Goal: Navigation & Orientation: Understand site structure

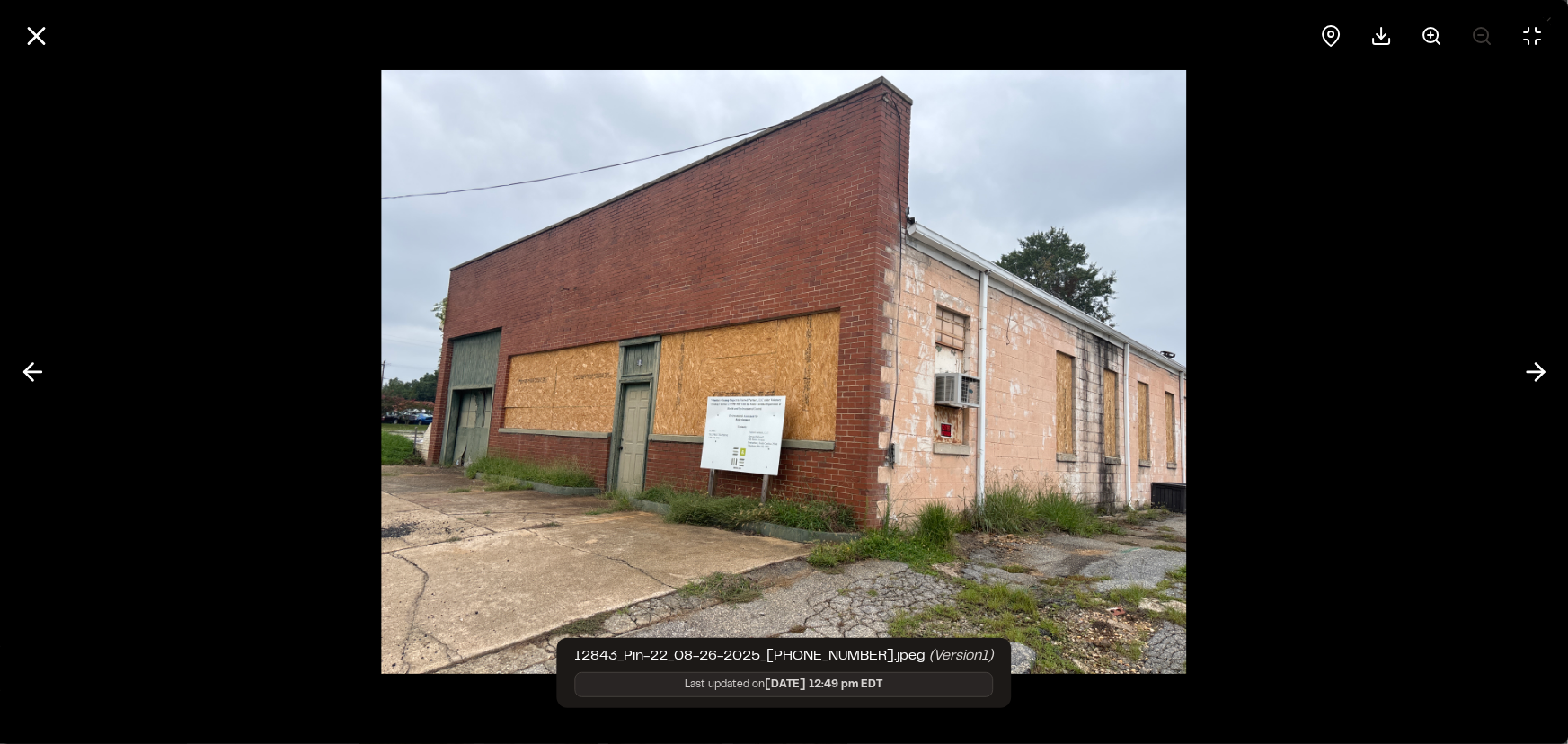
scroll to position [151, 0]
click at [1534, 367] on icon at bounding box center [1535, 372] width 29 height 31
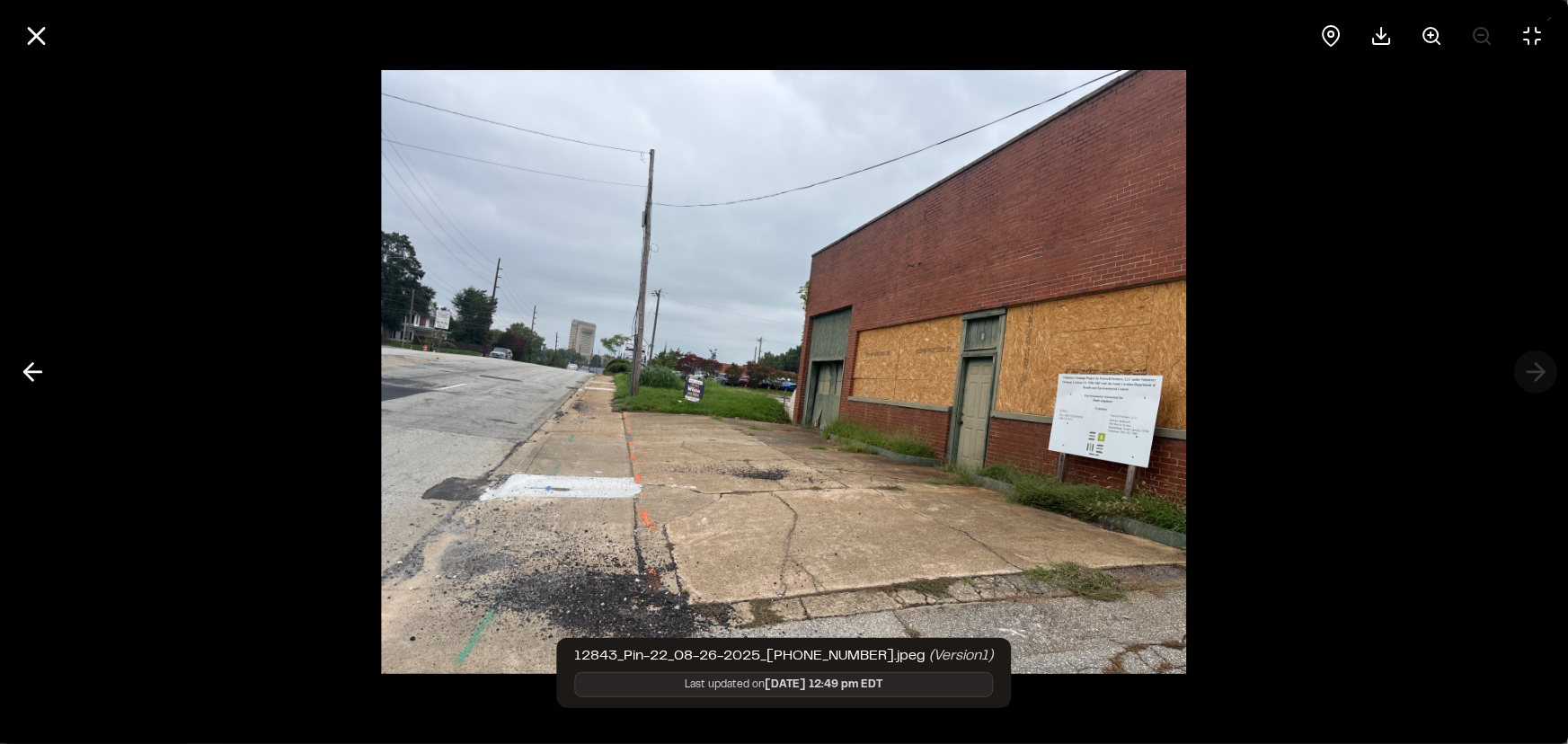
click at [1534, 367] on div at bounding box center [784, 372] width 1568 height 744
click at [36, 369] on icon at bounding box center [32, 372] width 29 height 31
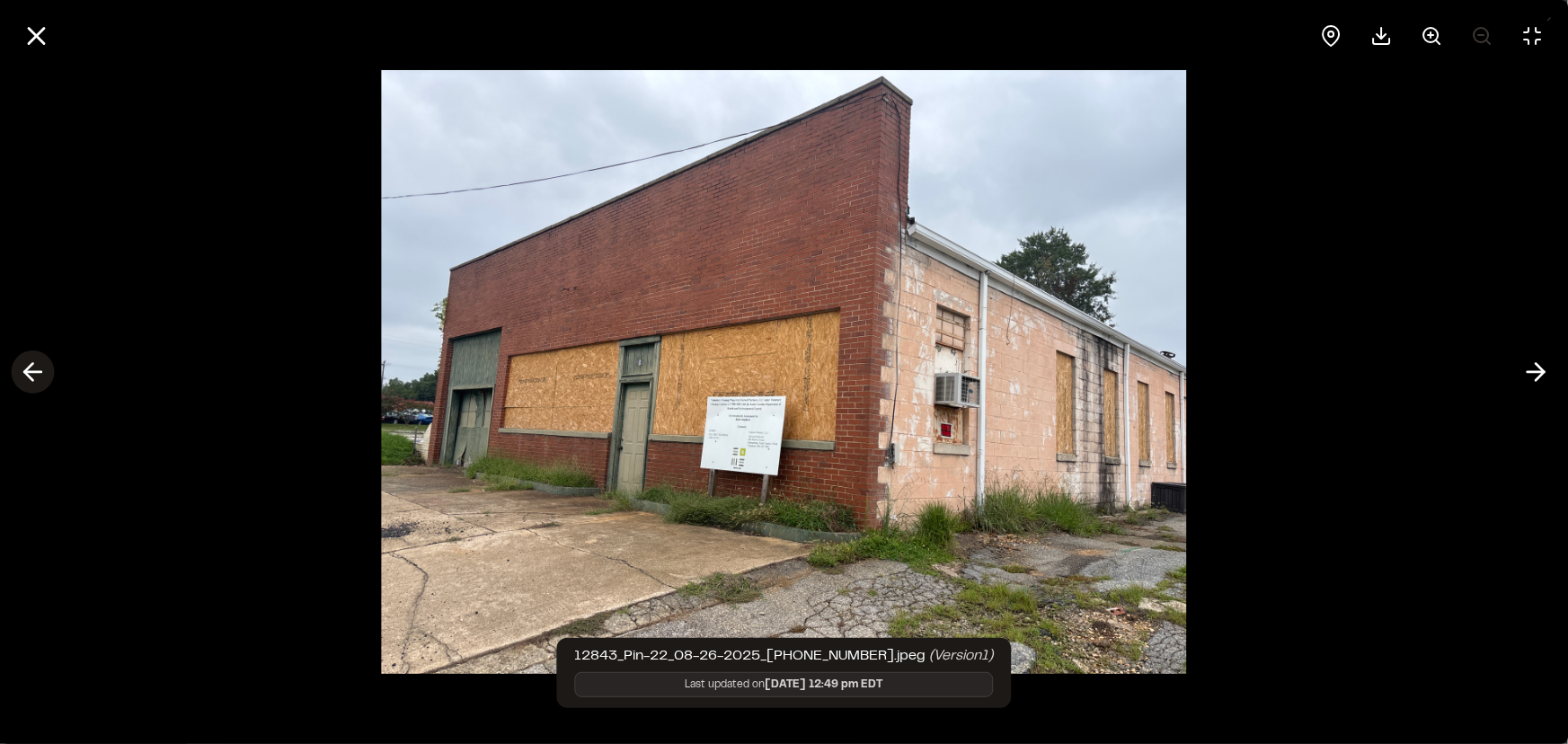
click at [36, 369] on icon at bounding box center [32, 372] width 29 height 31
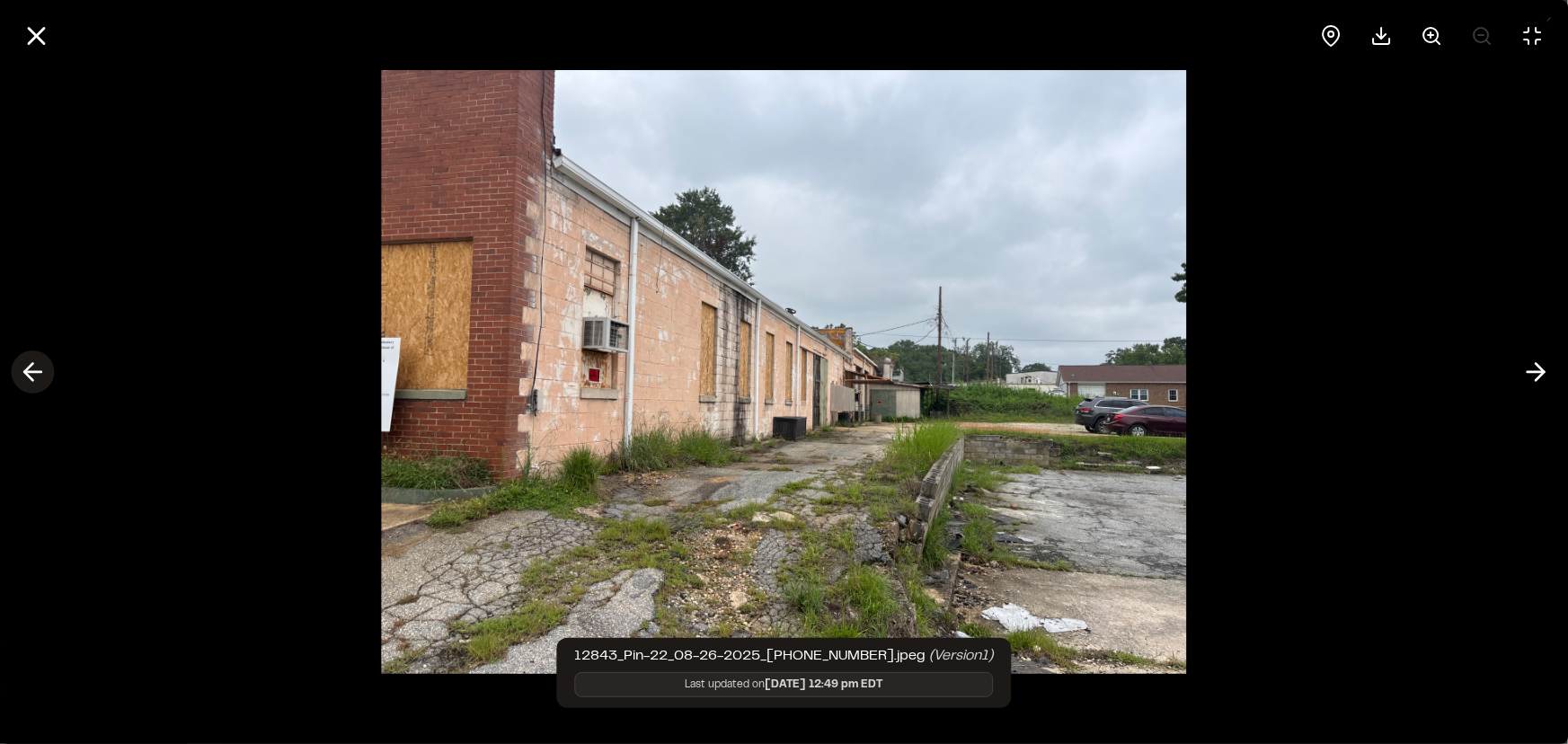
click at [36, 369] on icon at bounding box center [32, 372] width 29 height 31
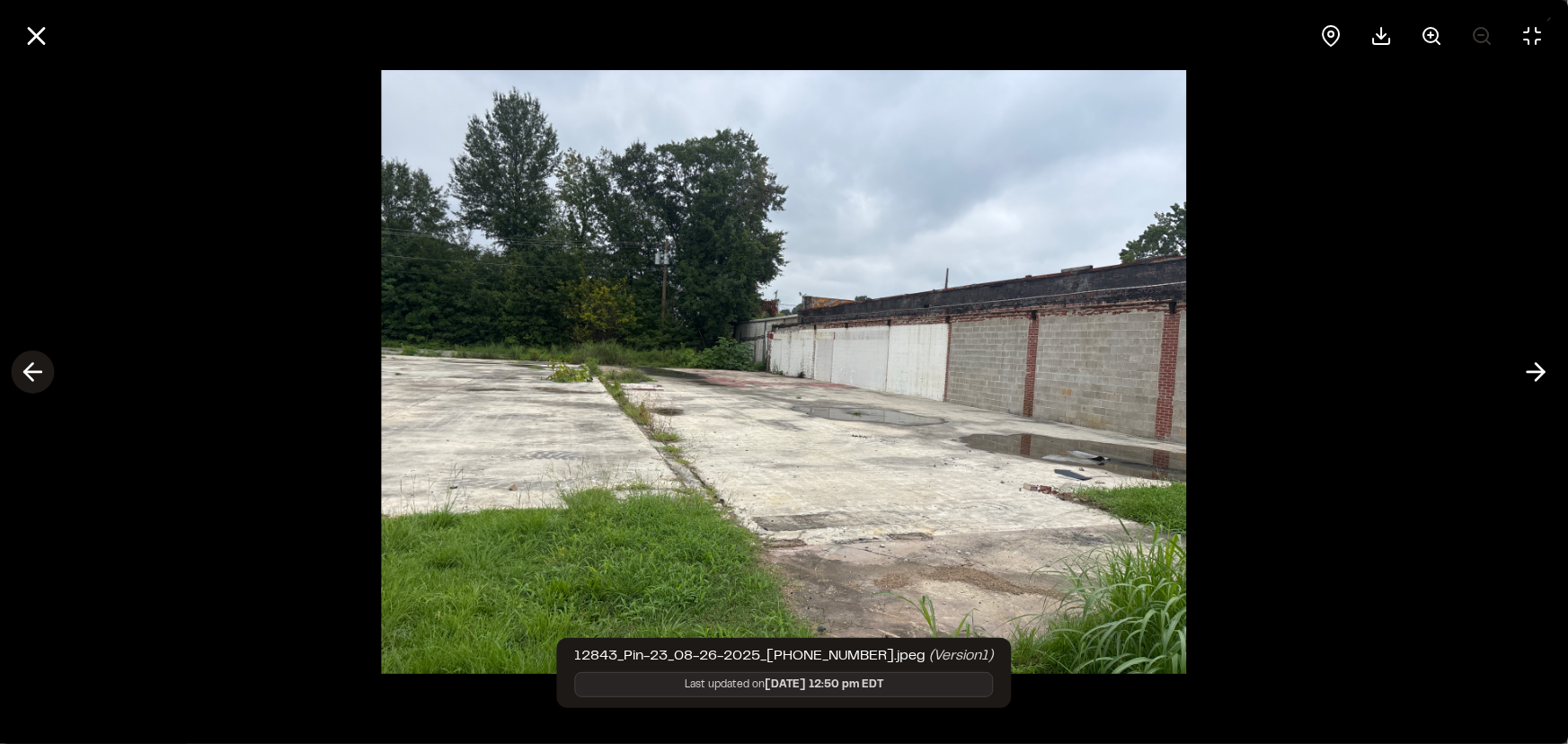
click at [36, 369] on icon at bounding box center [32, 372] width 29 height 31
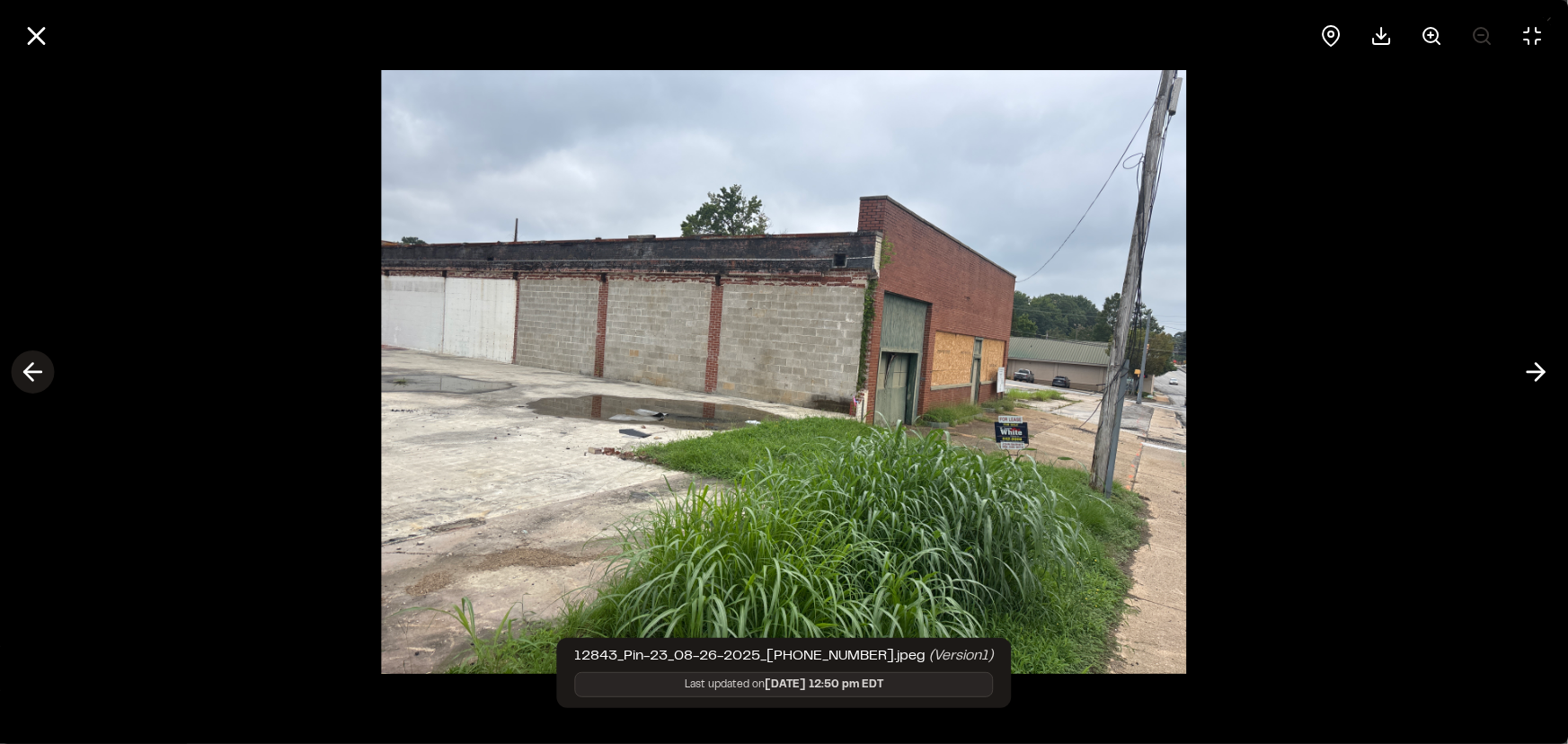
click at [35, 370] on icon at bounding box center [32, 372] width 29 height 31
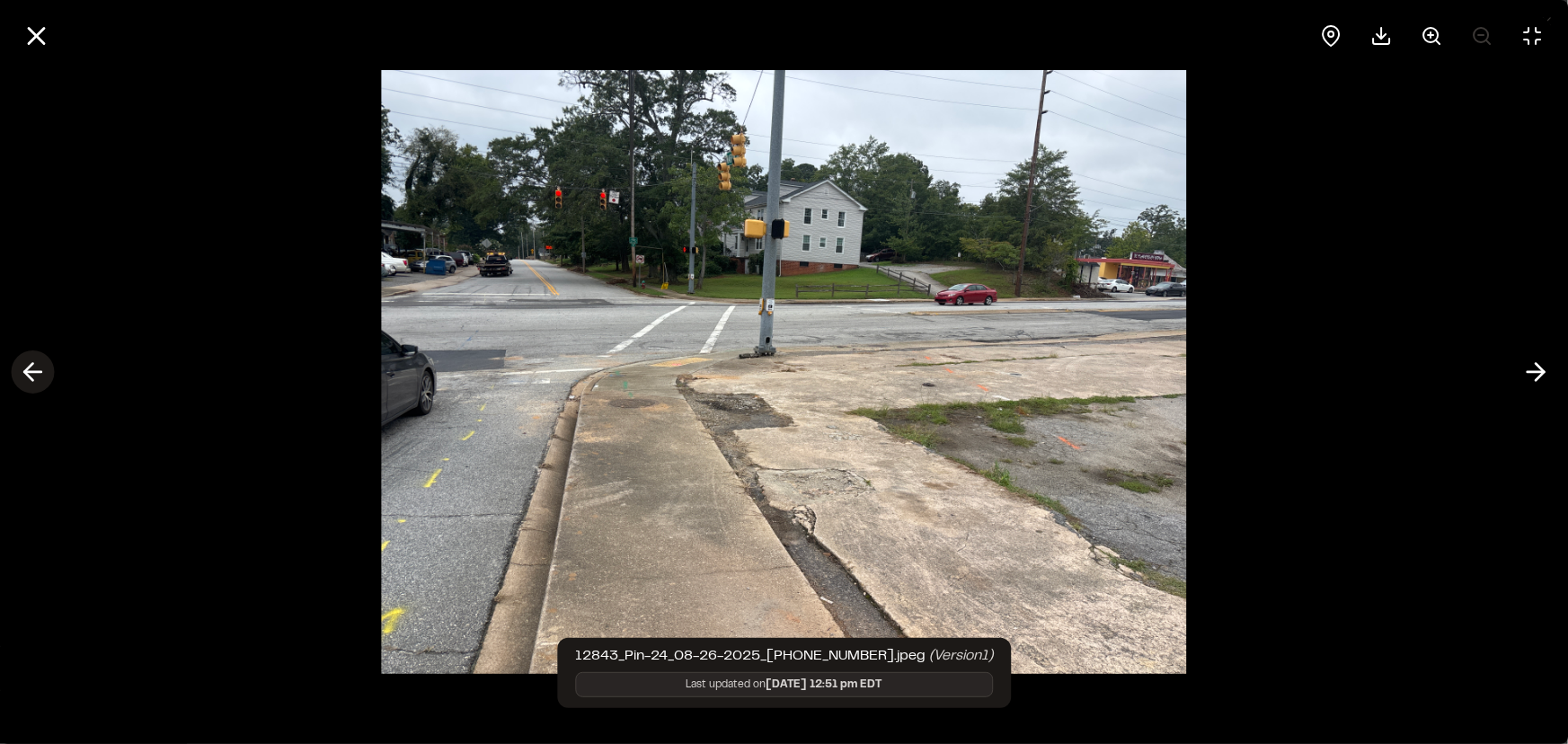
click at [35, 370] on icon at bounding box center [32, 372] width 29 height 31
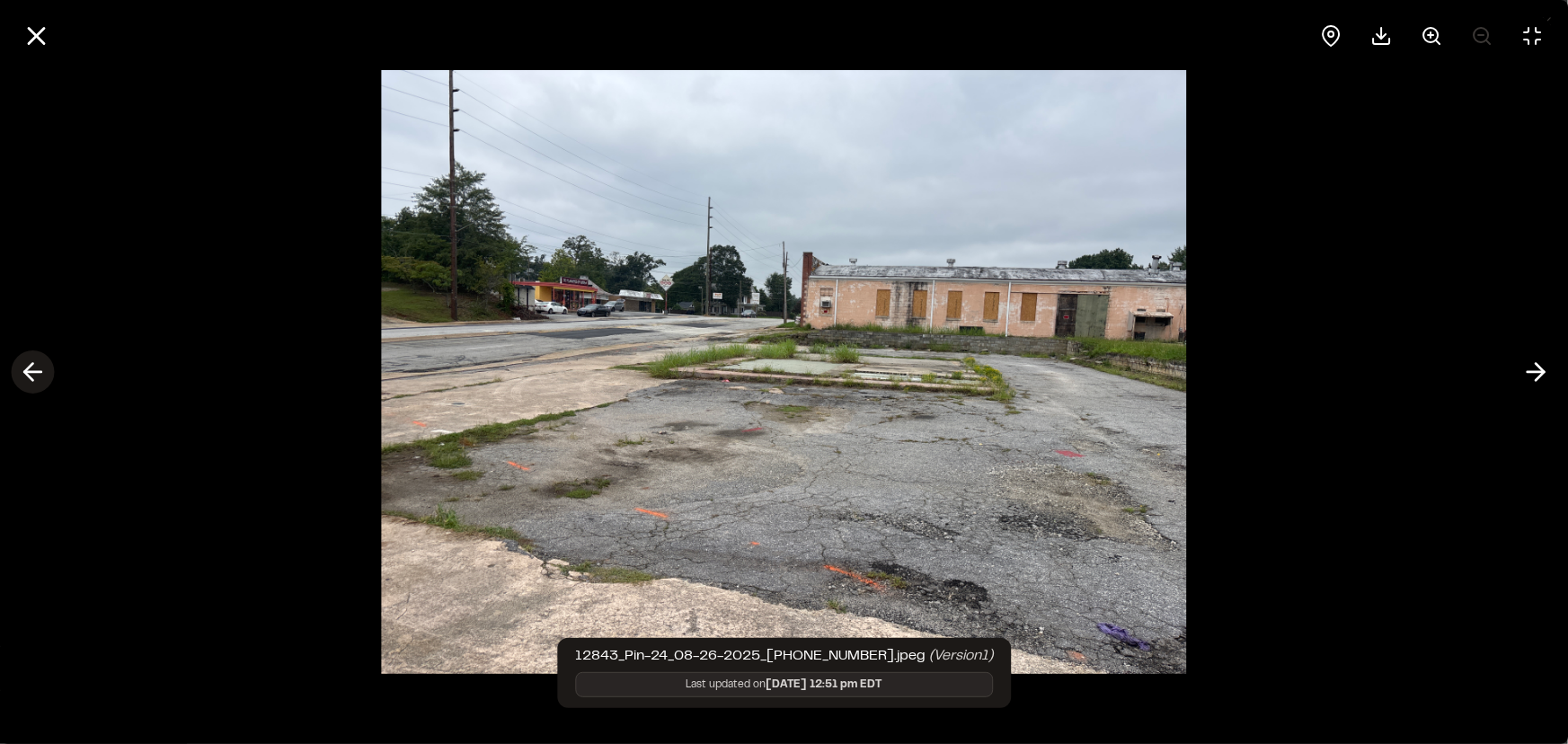
click at [36, 372] on line at bounding box center [32, 372] width 17 height 0
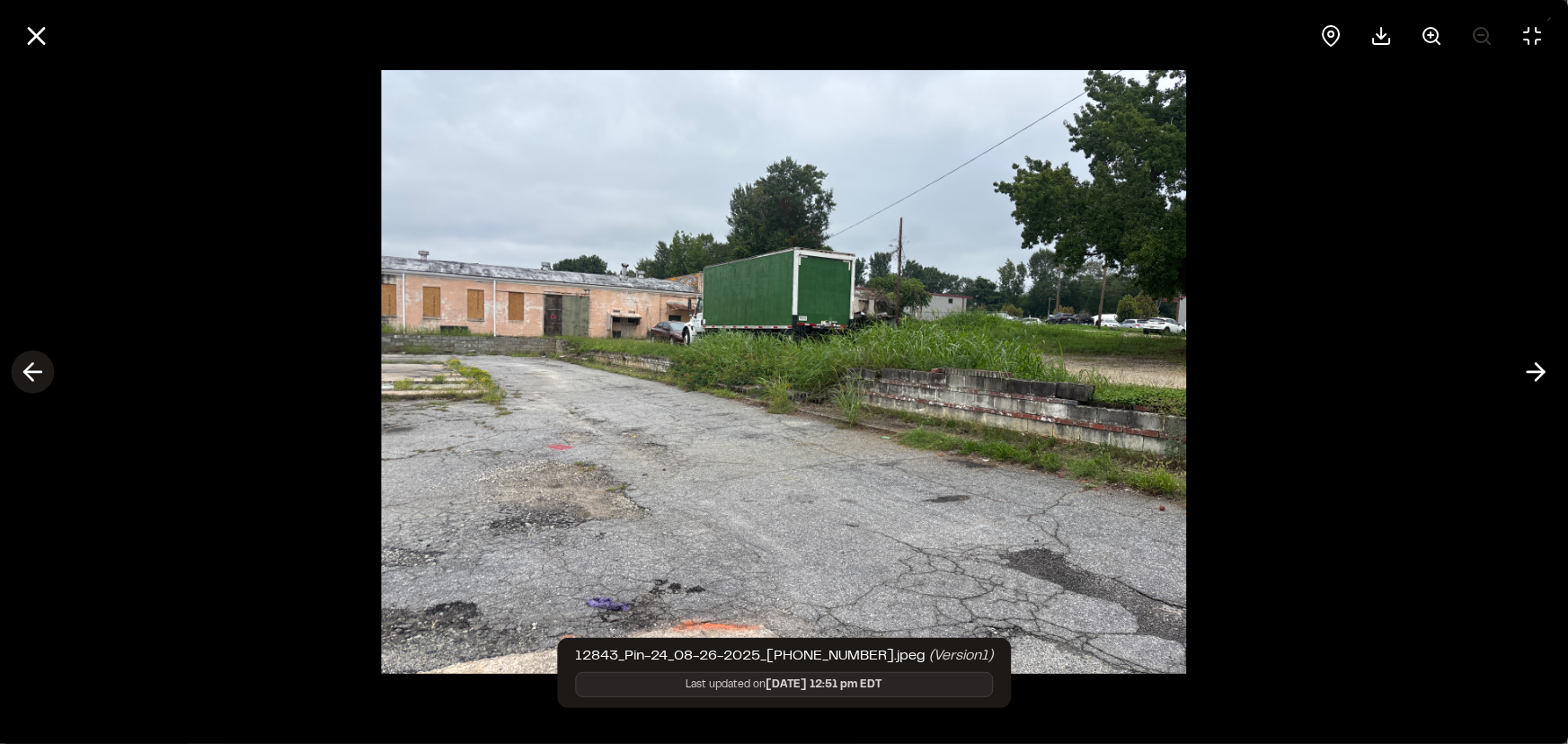
click at [36, 372] on line at bounding box center [32, 372] width 17 height 0
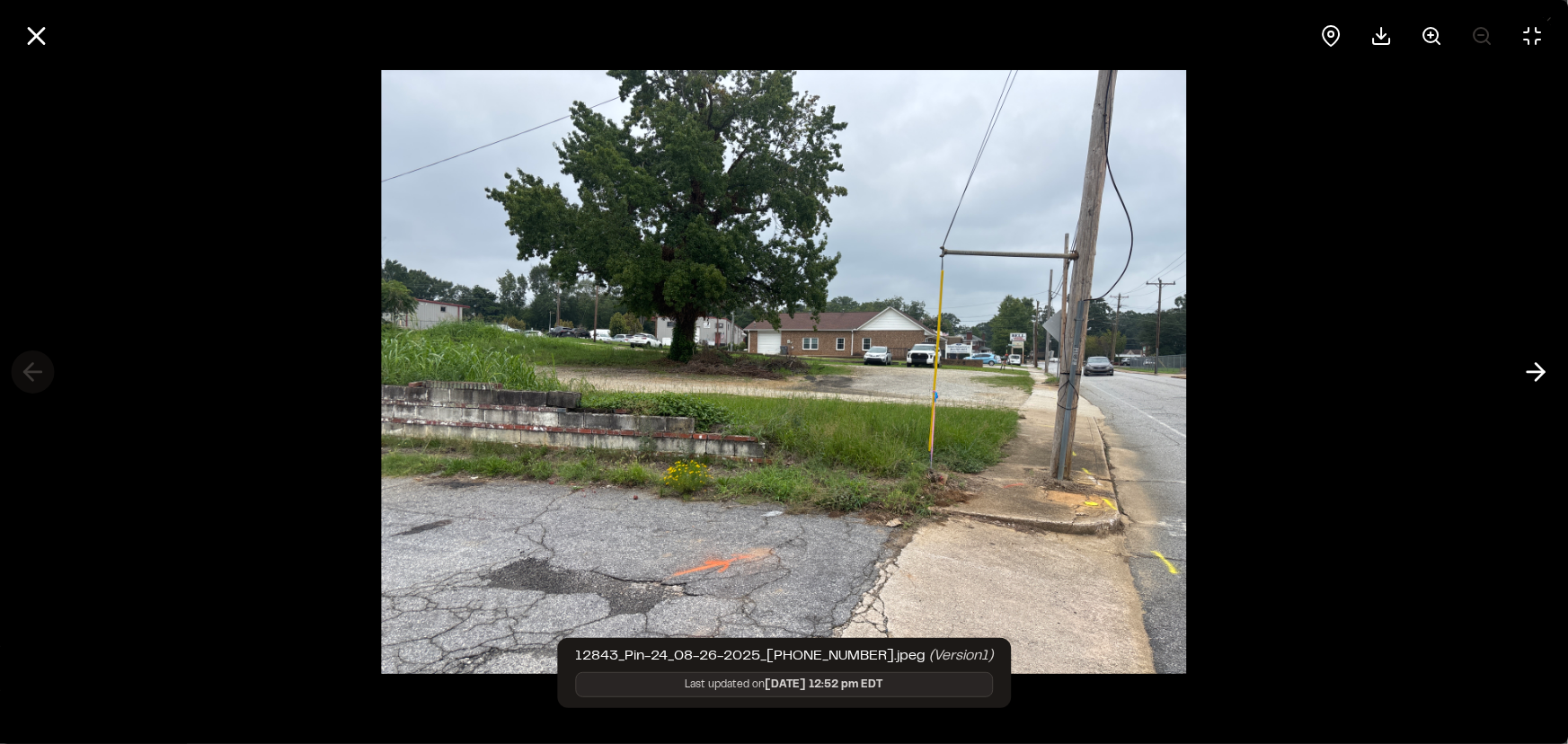
click at [36, 372] on div at bounding box center [784, 372] width 1568 height 744
click at [25, 373] on div at bounding box center [784, 372] width 1568 height 744
click at [1546, 361] on icon at bounding box center [1535, 372] width 29 height 31
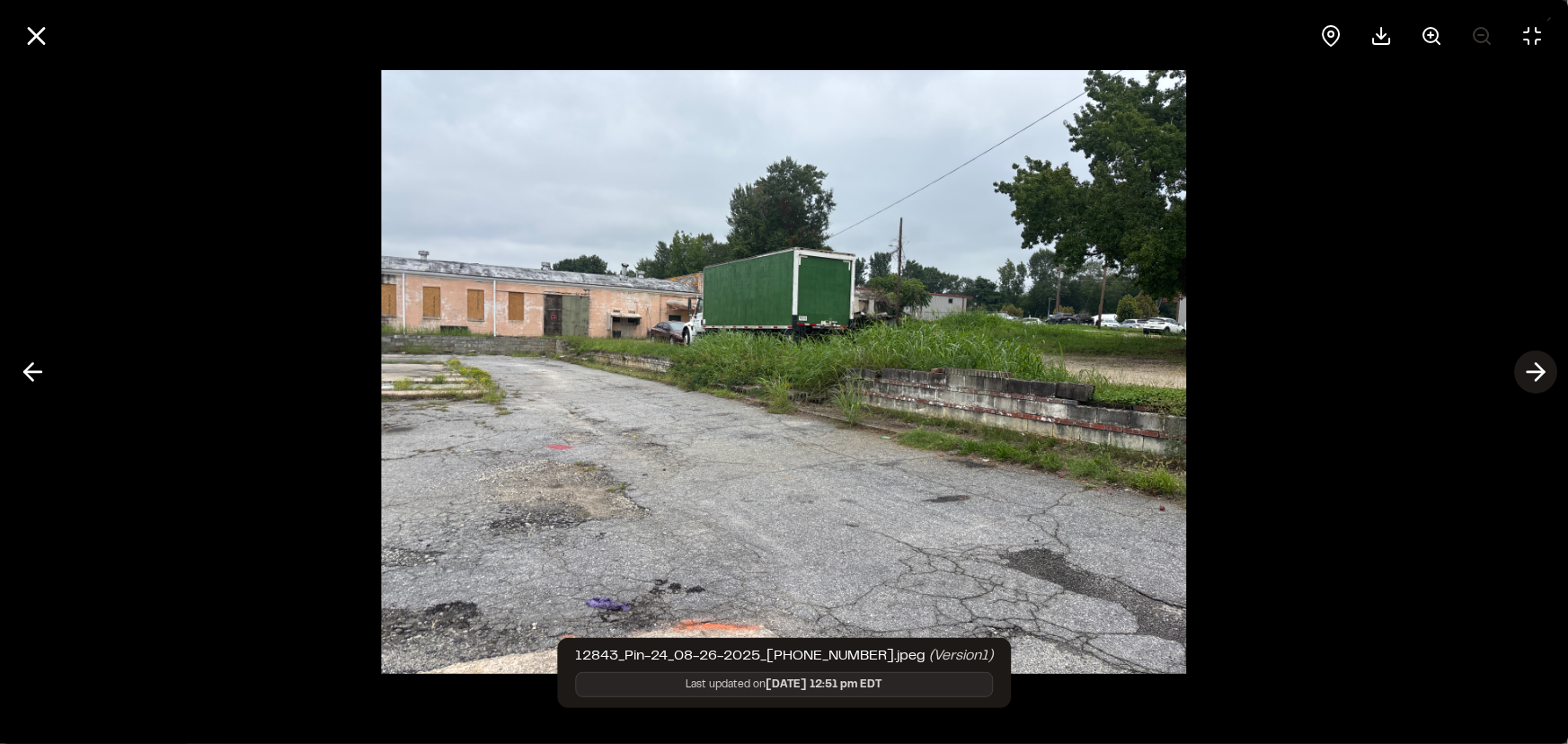
click at [1538, 369] on icon at bounding box center [1535, 372] width 29 height 31
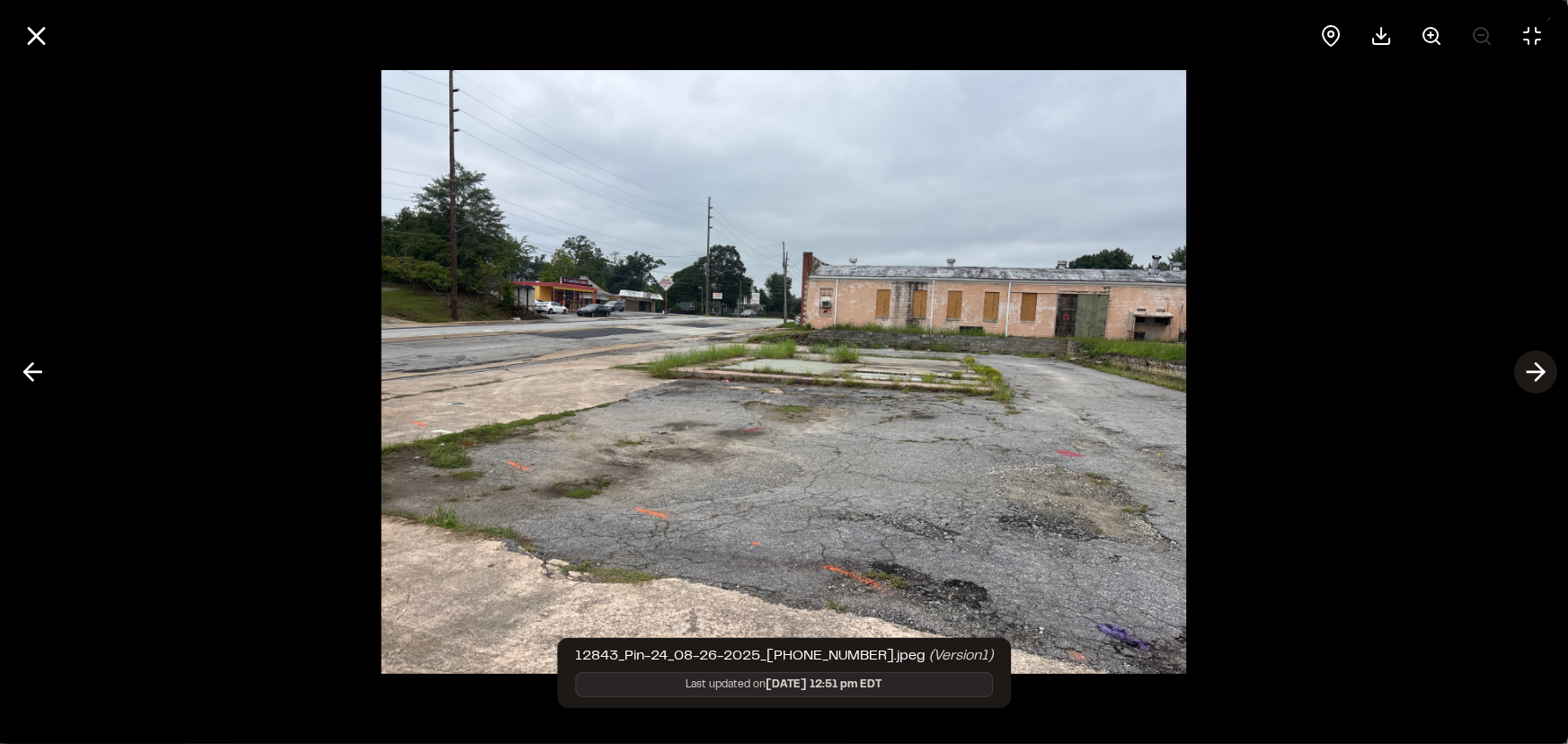
click at [1538, 369] on icon at bounding box center [1535, 372] width 29 height 31
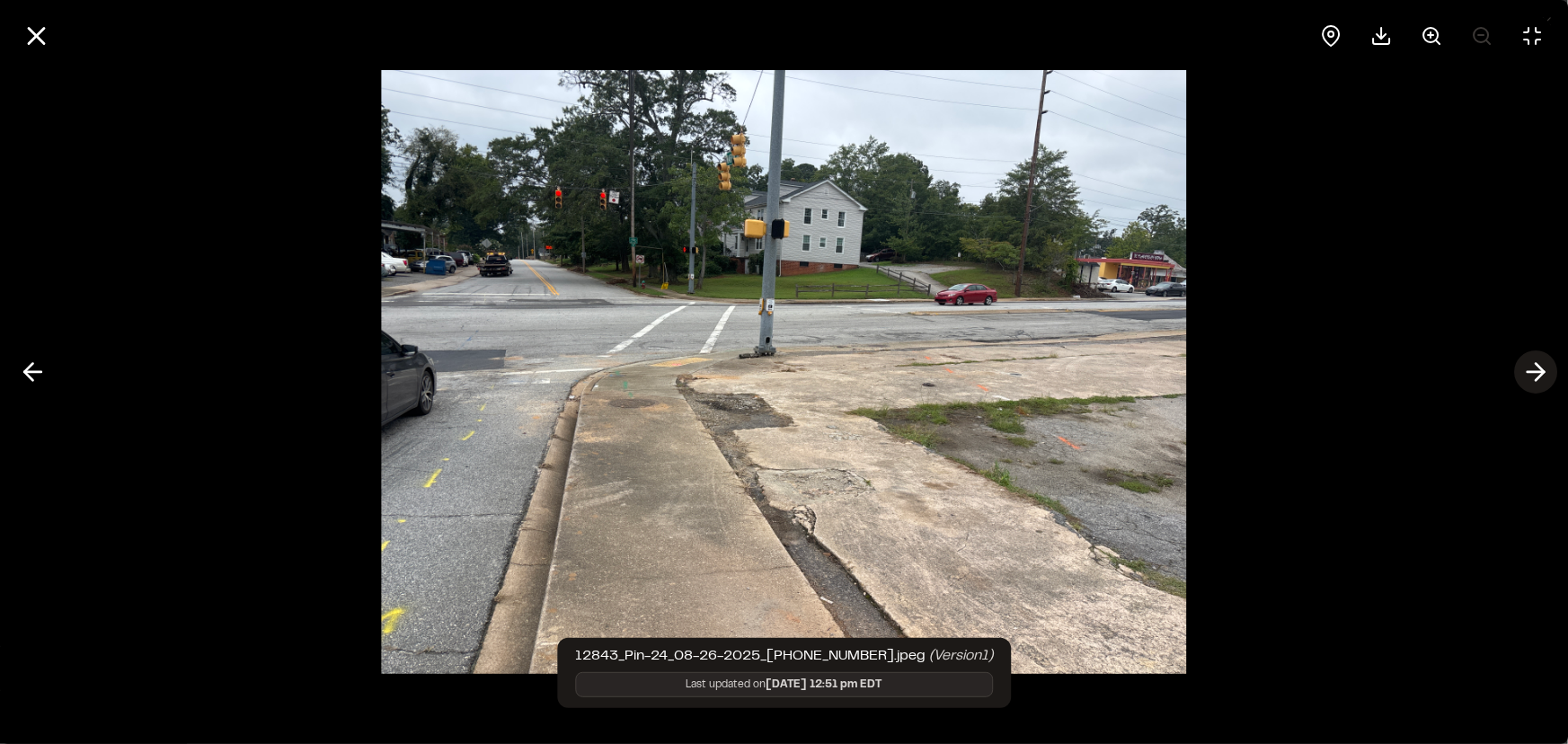
click at [1531, 376] on icon at bounding box center [1535, 372] width 29 height 31
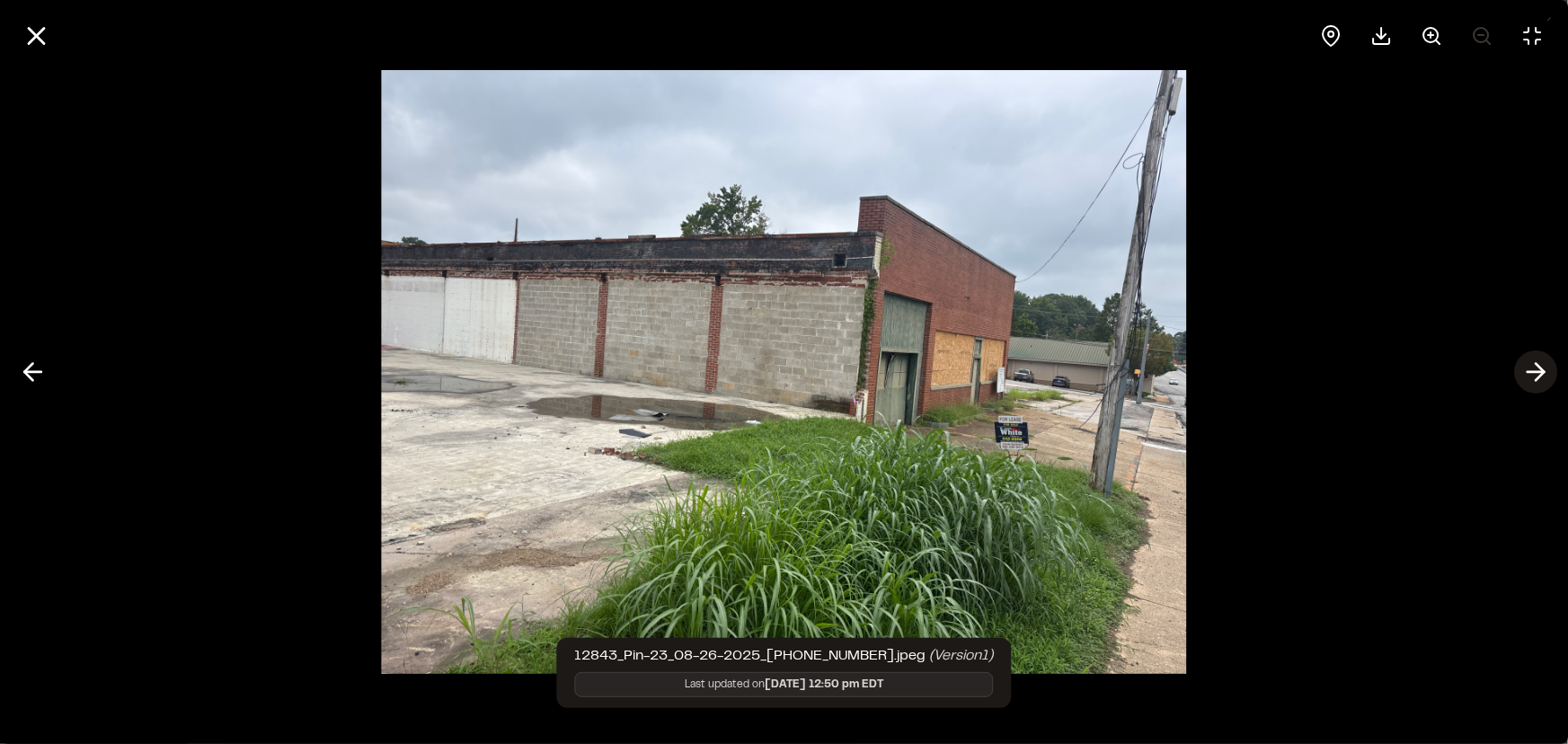
click at [1531, 376] on icon at bounding box center [1535, 372] width 29 height 31
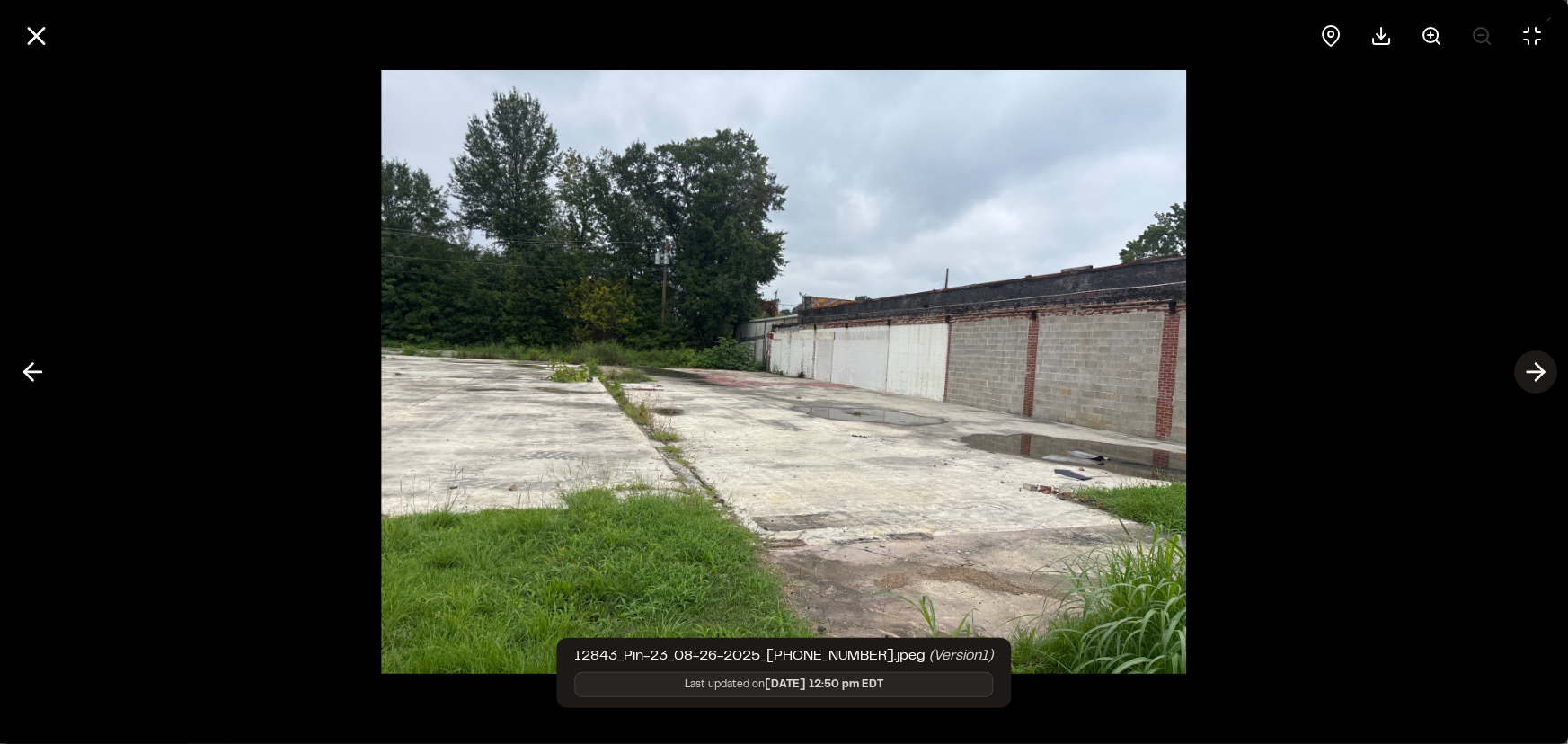
click at [1531, 376] on icon at bounding box center [1535, 372] width 29 height 31
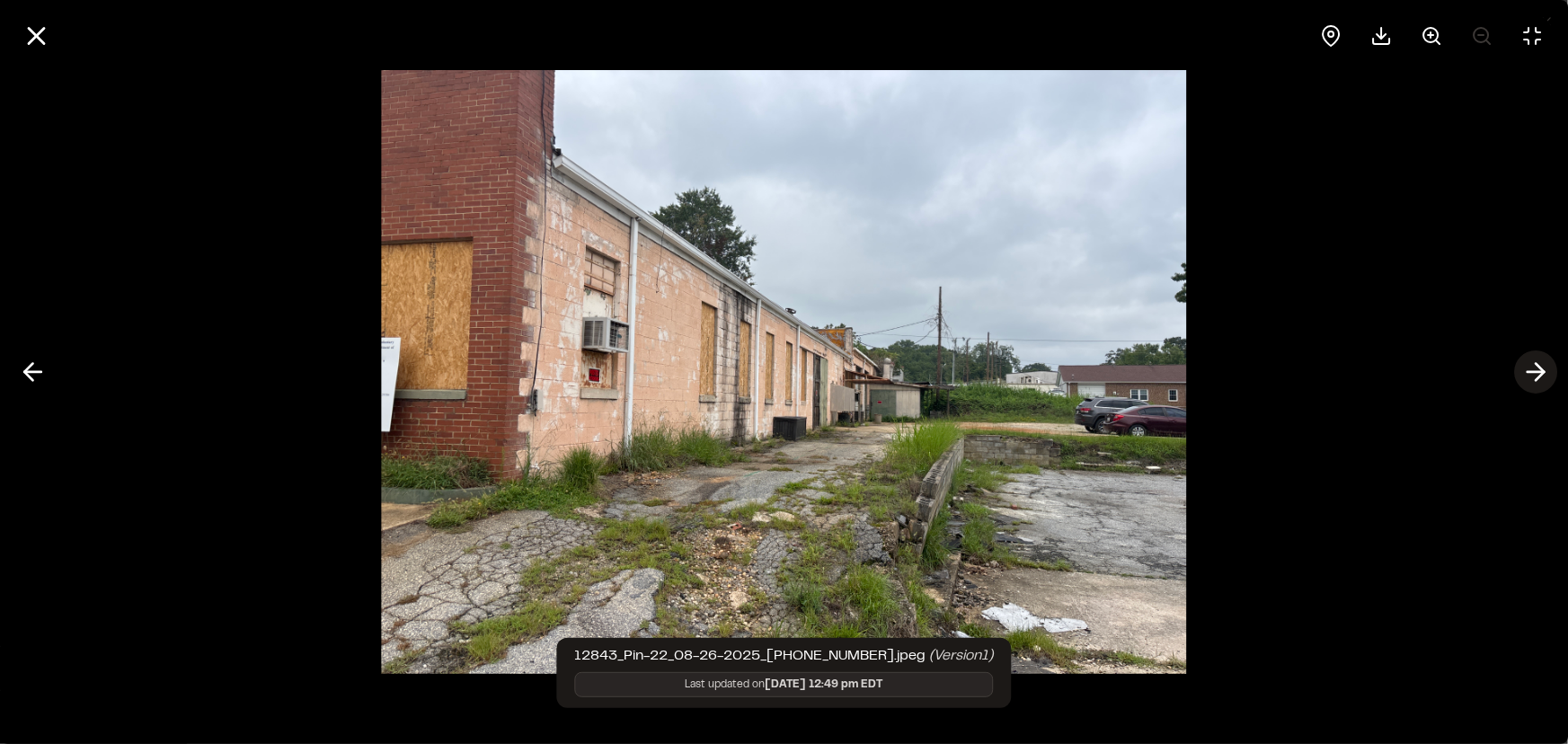
click at [1540, 373] on icon at bounding box center [1535, 372] width 29 height 31
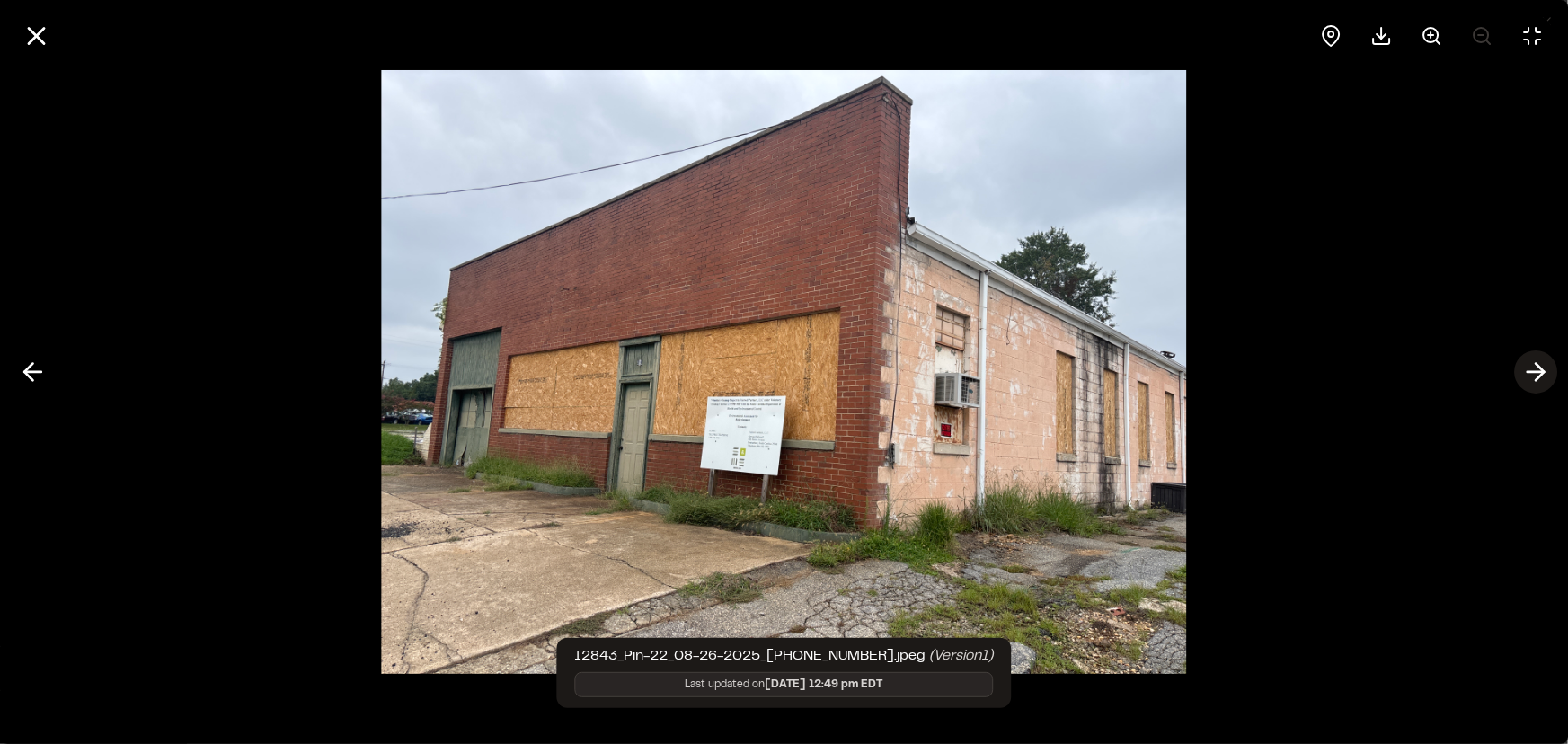
click at [1540, 373] on icon at bounding box center [1535, 372] width 29 height 31
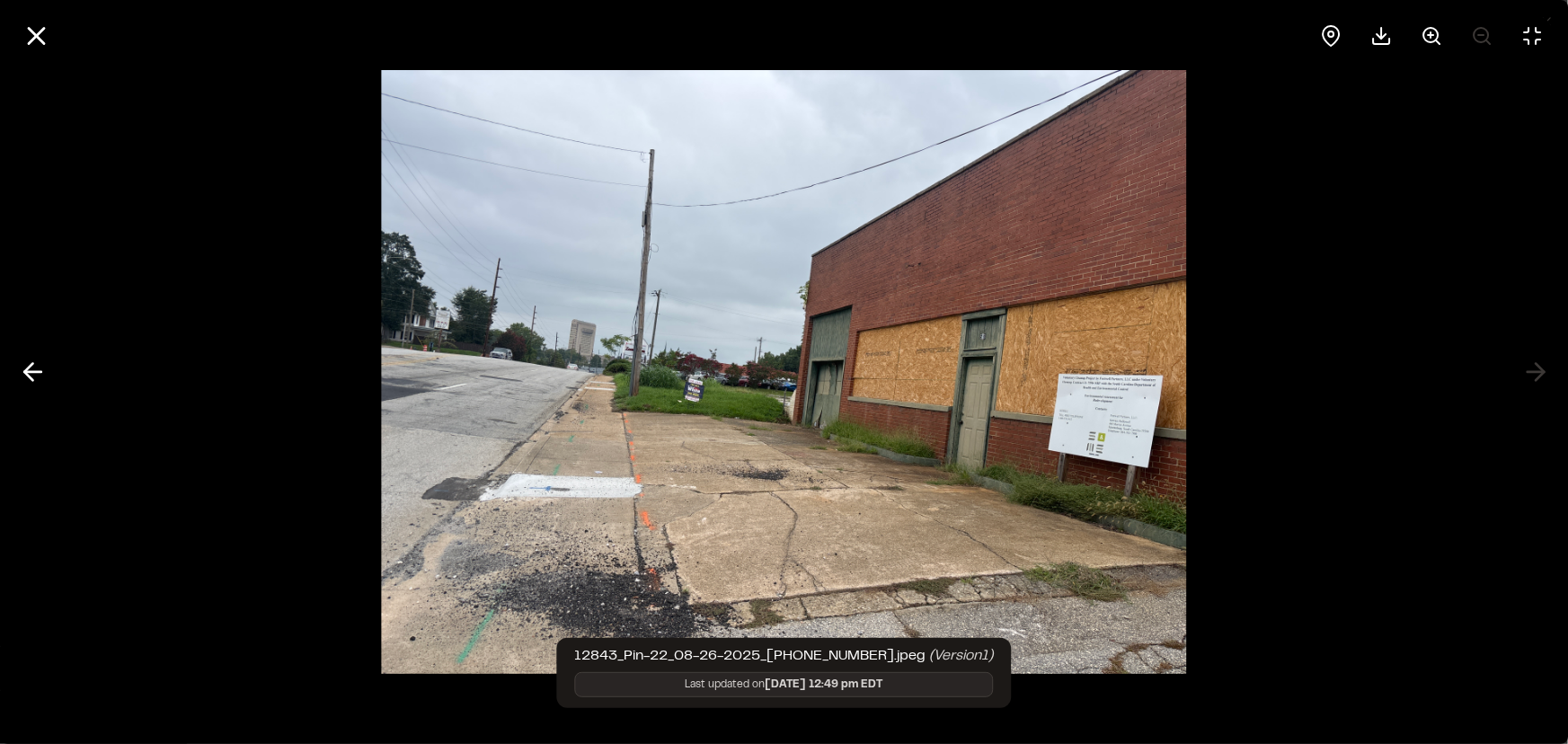
click at [1541, 375] on div at bounding box center [784, 372] width 1568 height 744
click at [36, 36] on line at bounding box center [36, 36] width 15 height 15
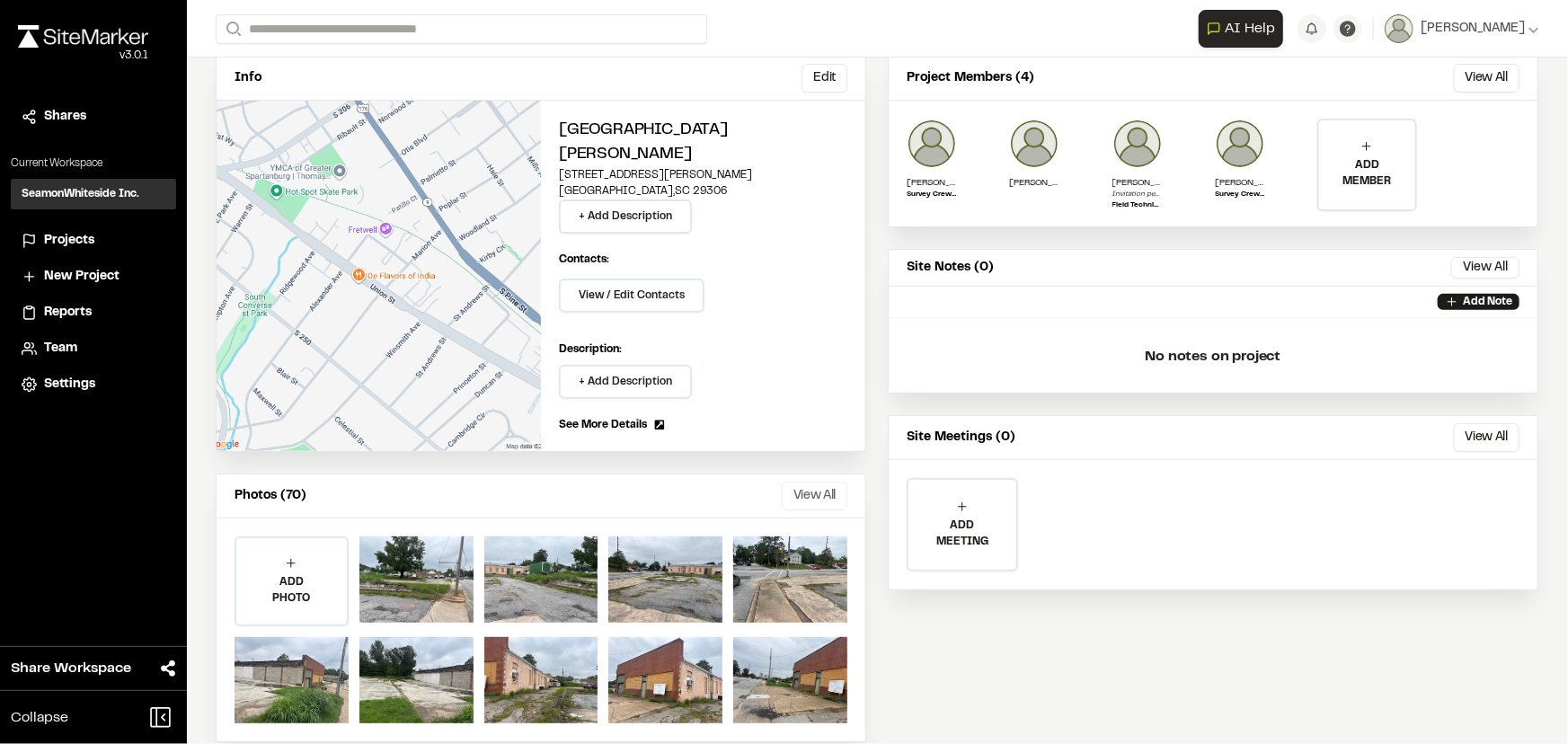
click at [818, 482] on button "View All" at bounding box center [814, 496] width 65 height 29
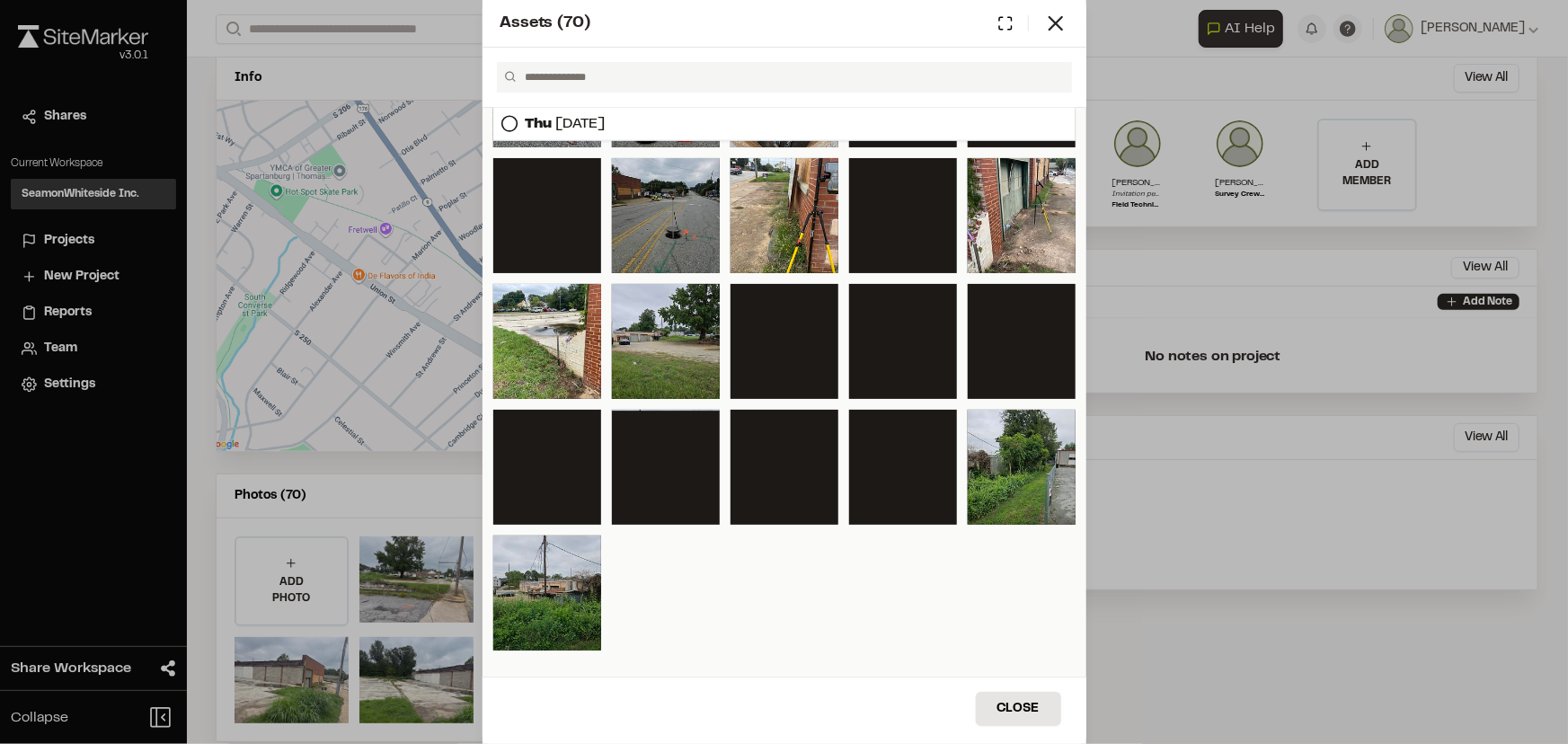
scroll to position [1361, 0]
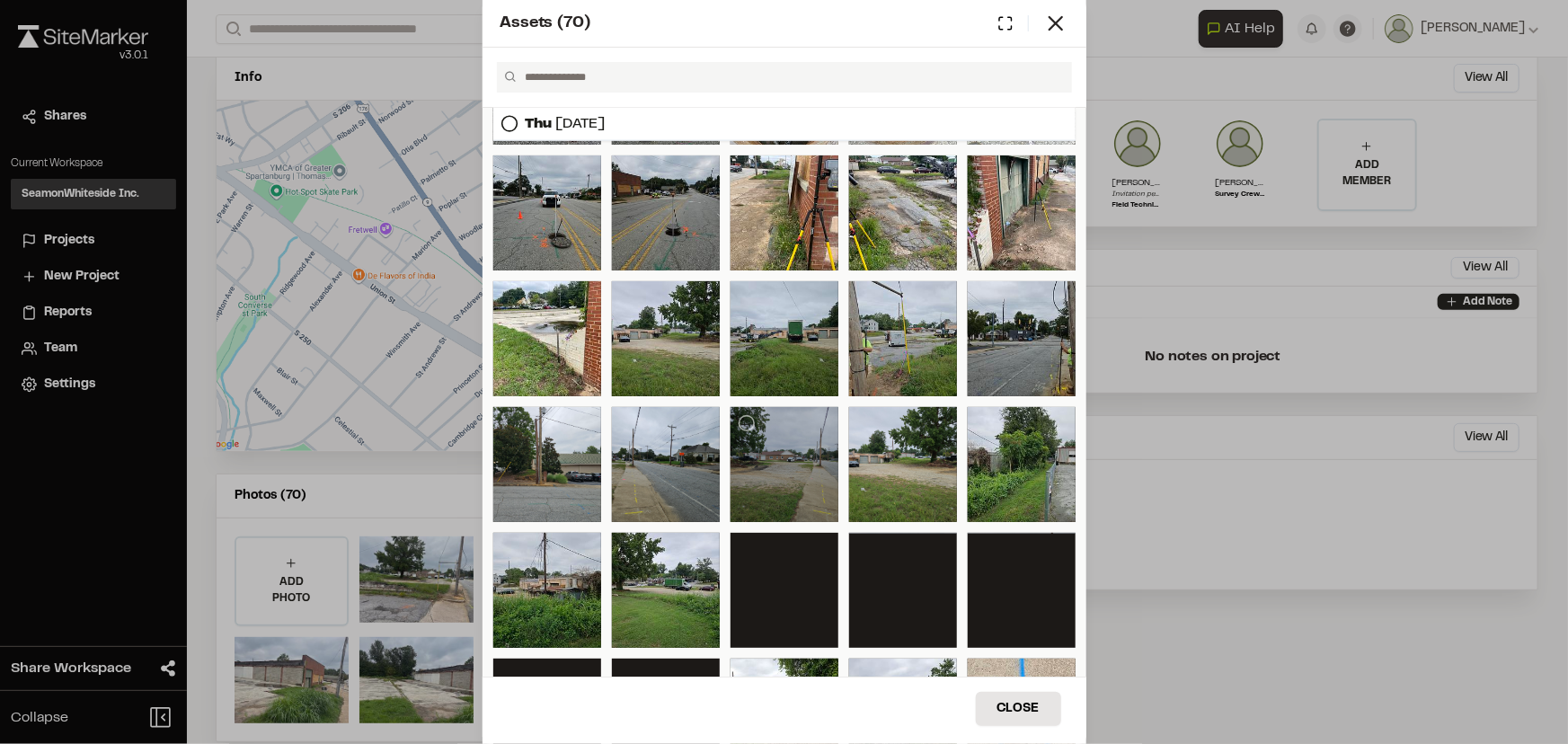
click at [770, 485] on div at bounding box center [784, 464] width 108 height 115
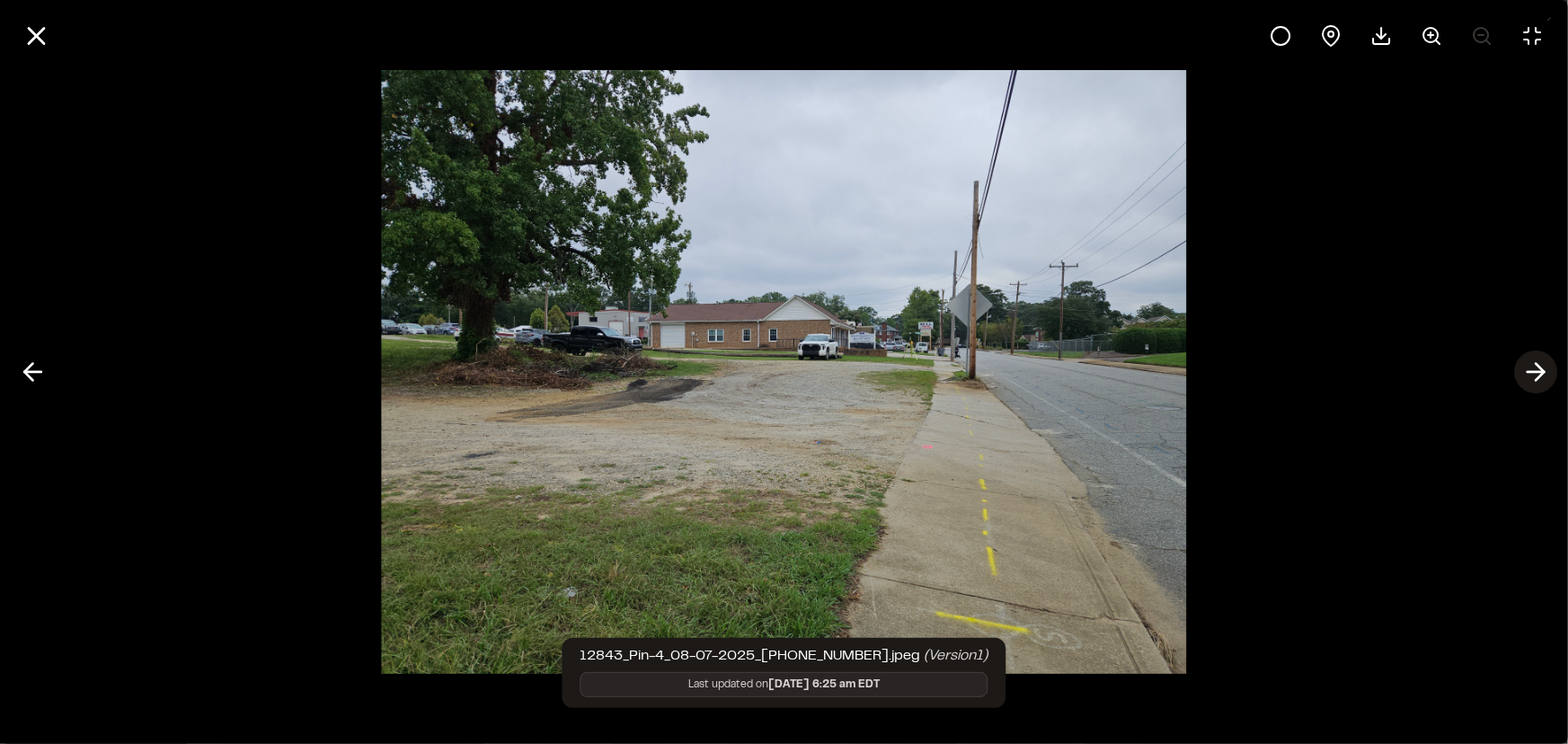
click at [1541, 370] on polyline at bounding box center [1539, 372] width 8 height 17
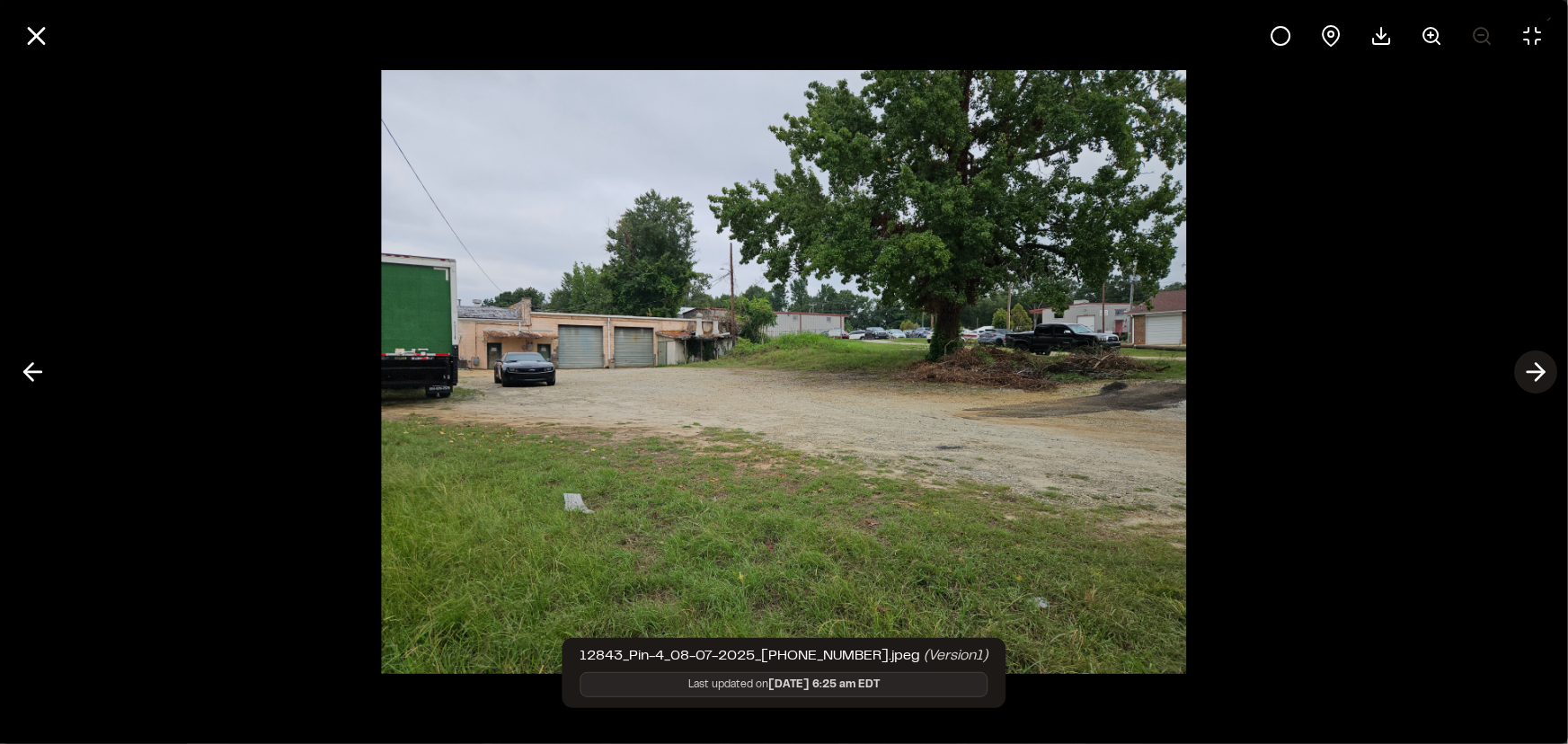
click at [1539, 374] on icon at bounding box center [1535, 372] width 29 height 31
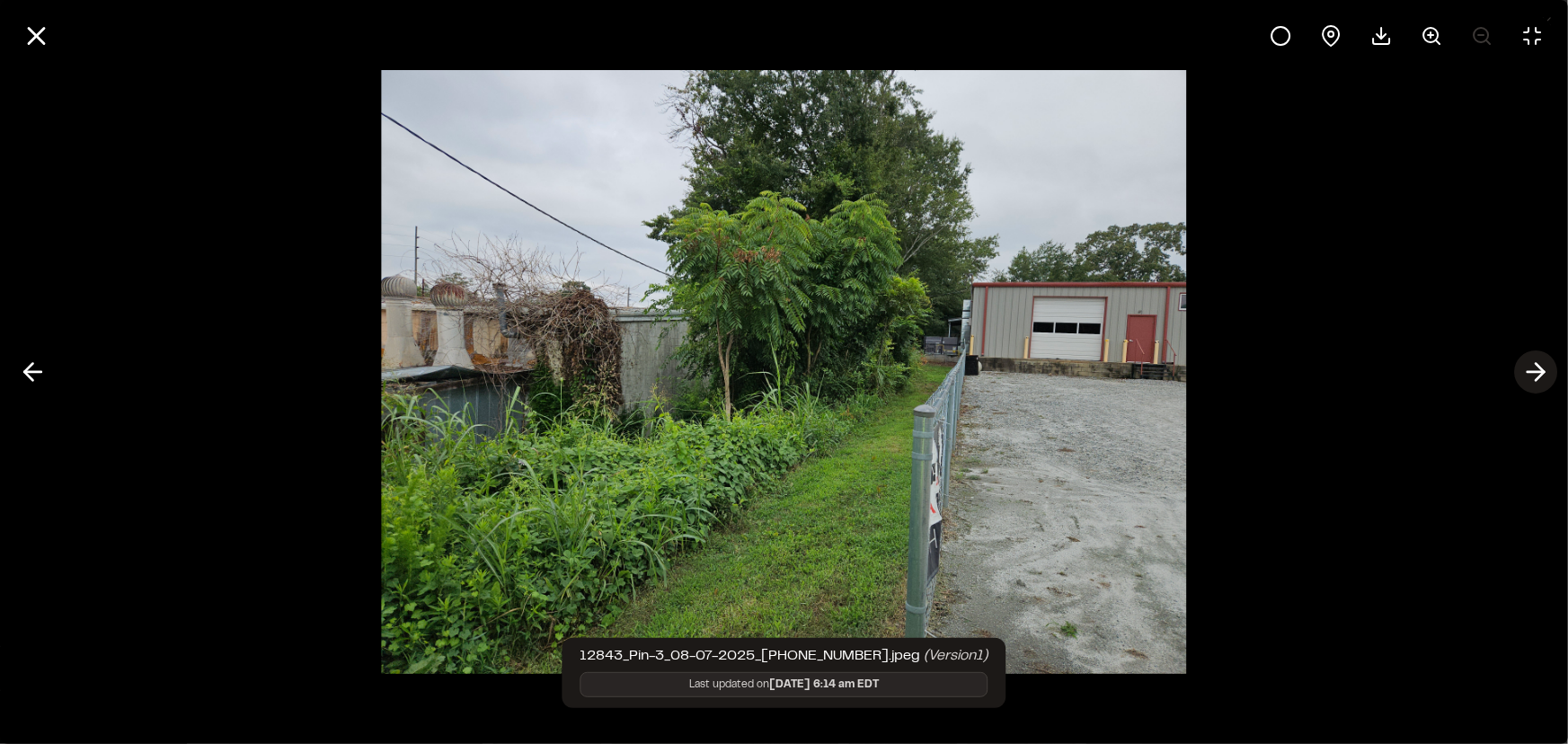
click at [1540, 373] on icon at bounding box center [1535, 372] width 29 height 31
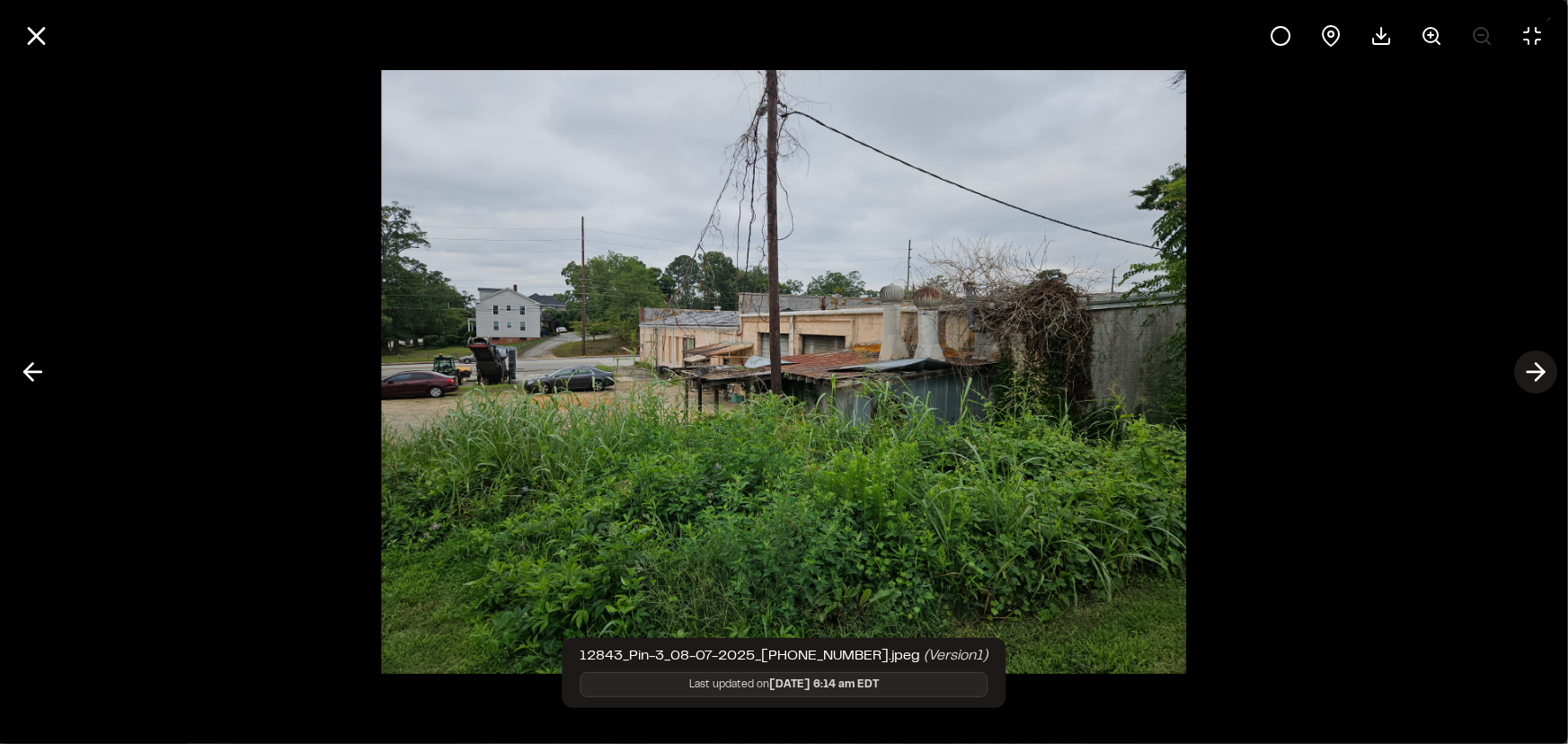
click at [1540, 373] on icon at bounding box center [1535, 372] width 29 height 31
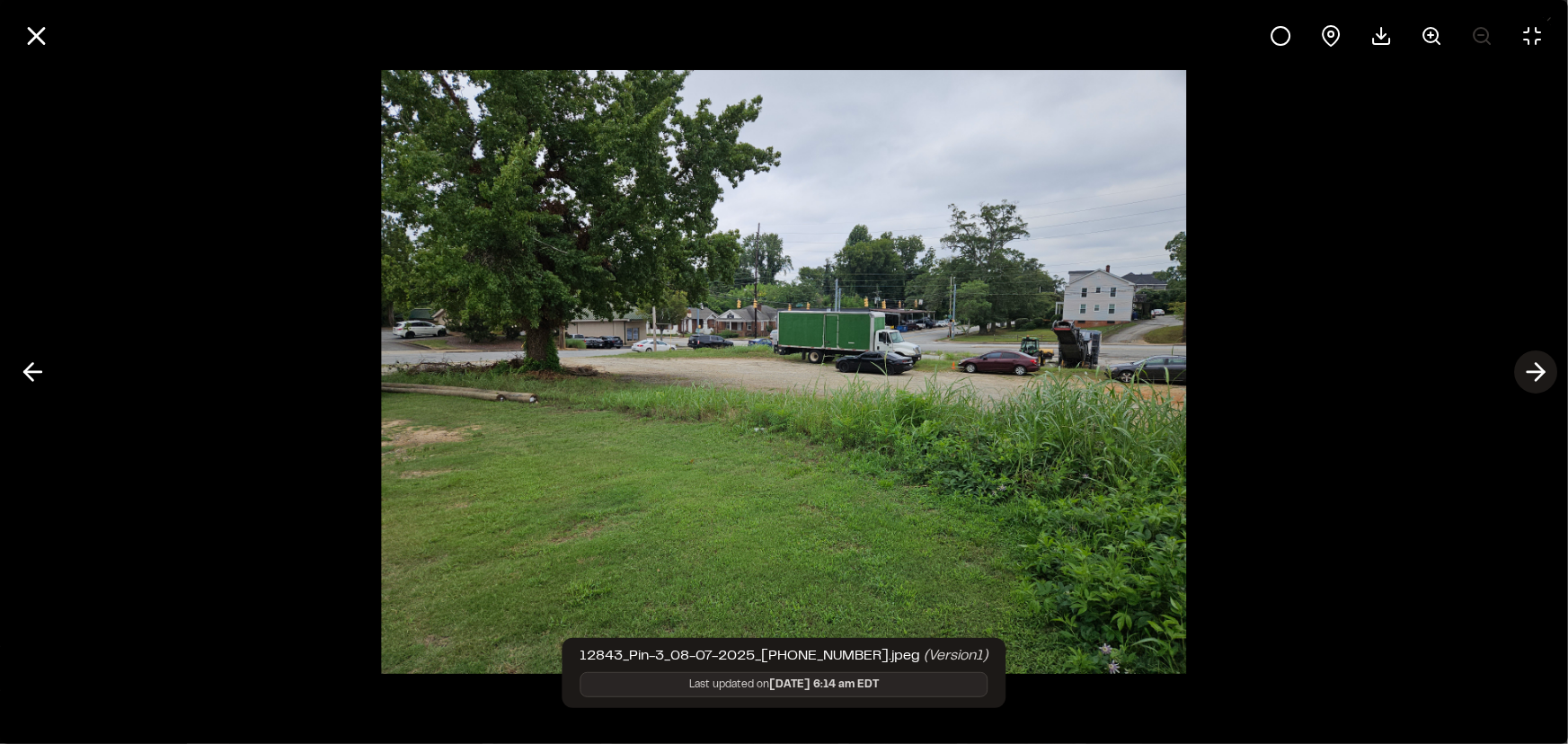
click at [1540, 373] on icon at bounding box center [1535, 372] width 29 height 31
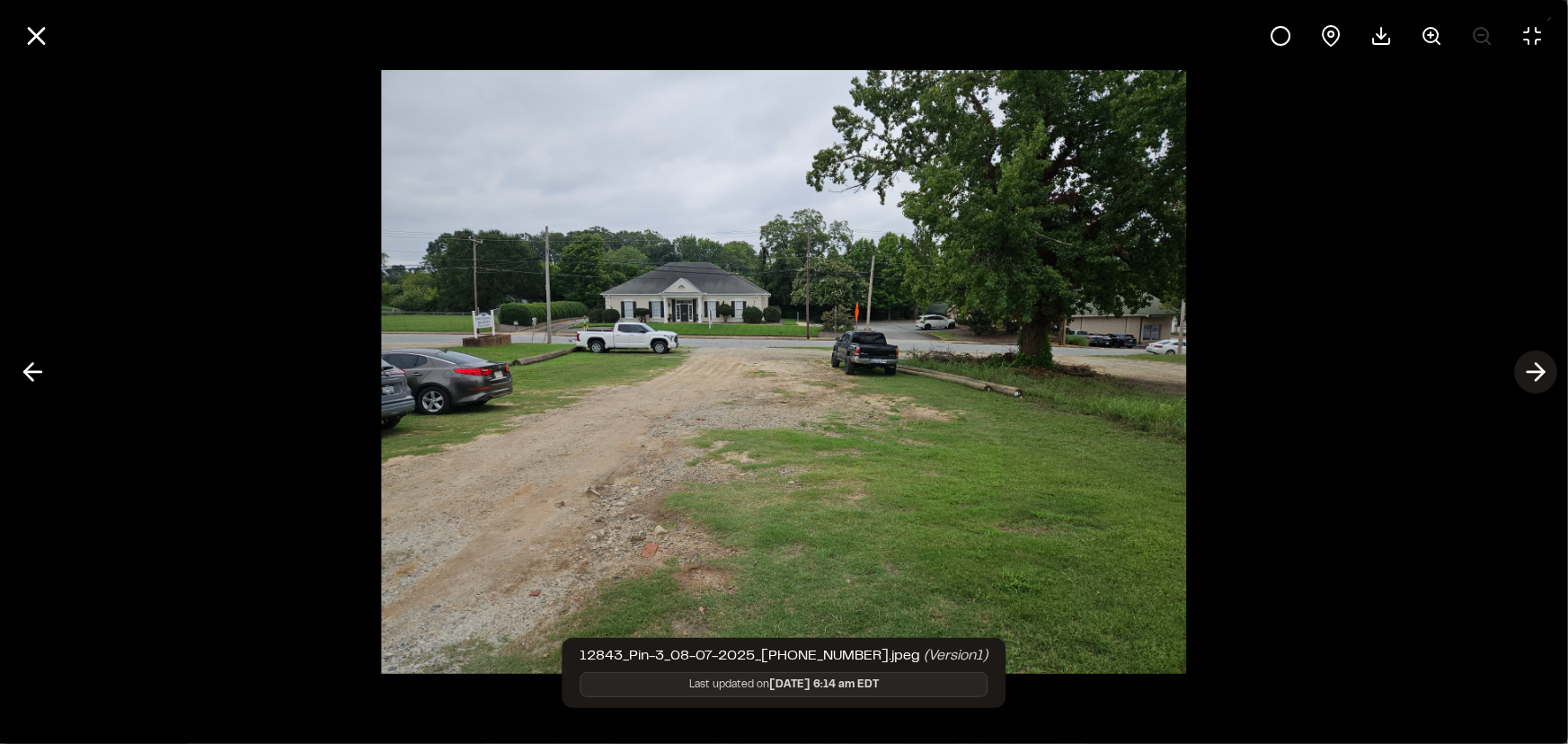
click at [1543, 371] on polyline at bounding box center [1539, 372] width 8 height 17
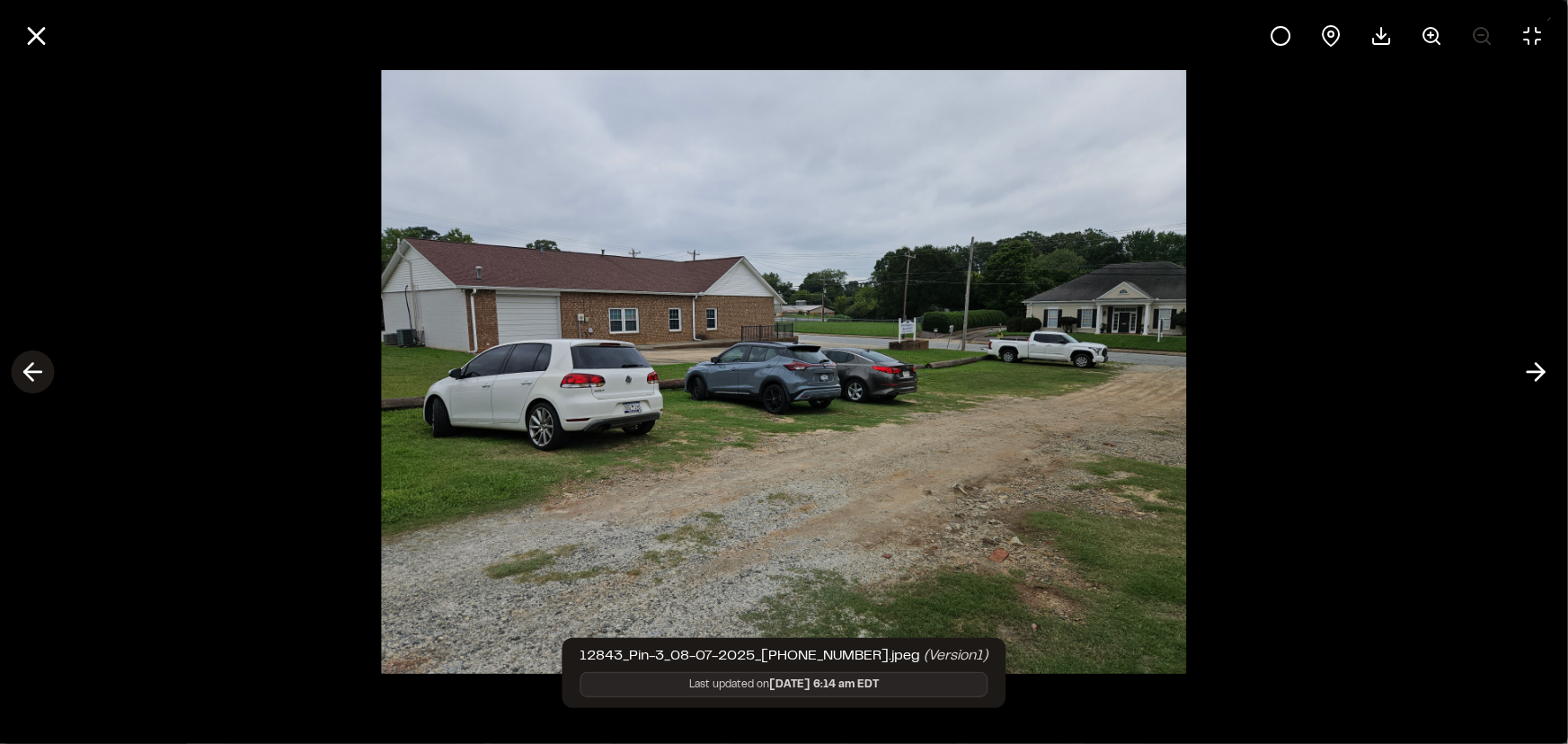
click at [21, 374] on icon at bounding box center [32, 372] width 29 height 31
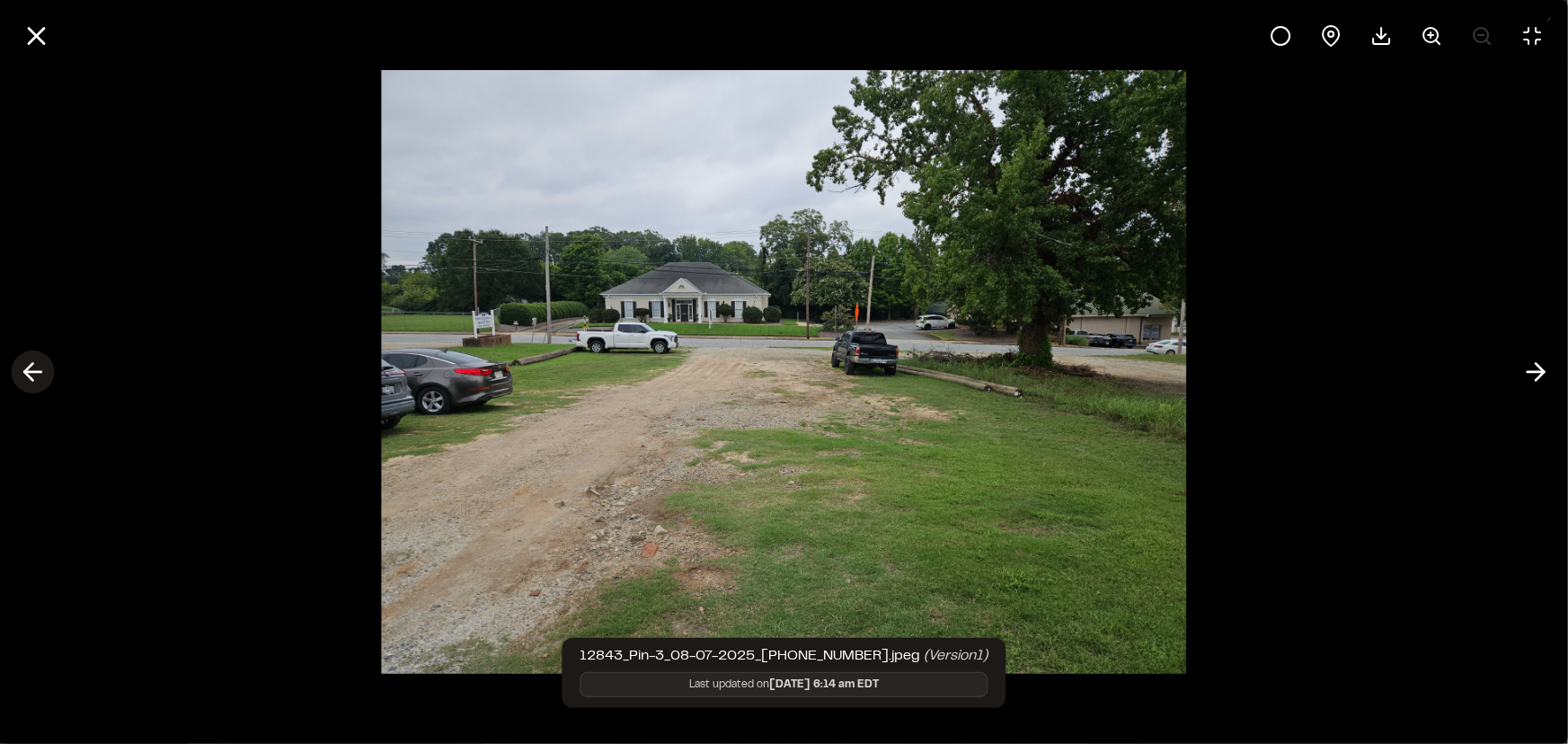
click at [24, 368] on icon at bounding box center [32, 372] width 29 height 31
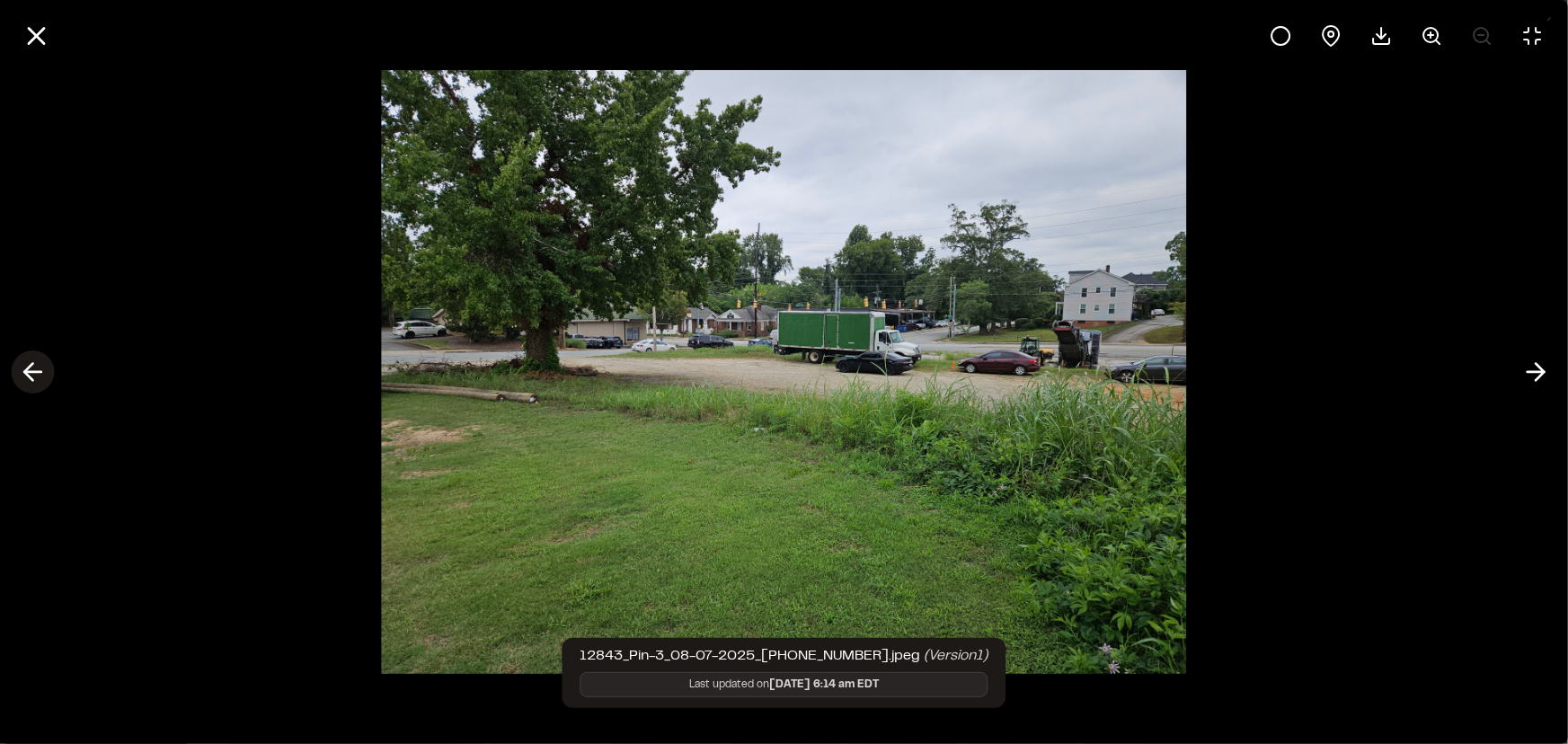
click at [24, 368] on icon at bounding box center [32, 372] width 29 height 31
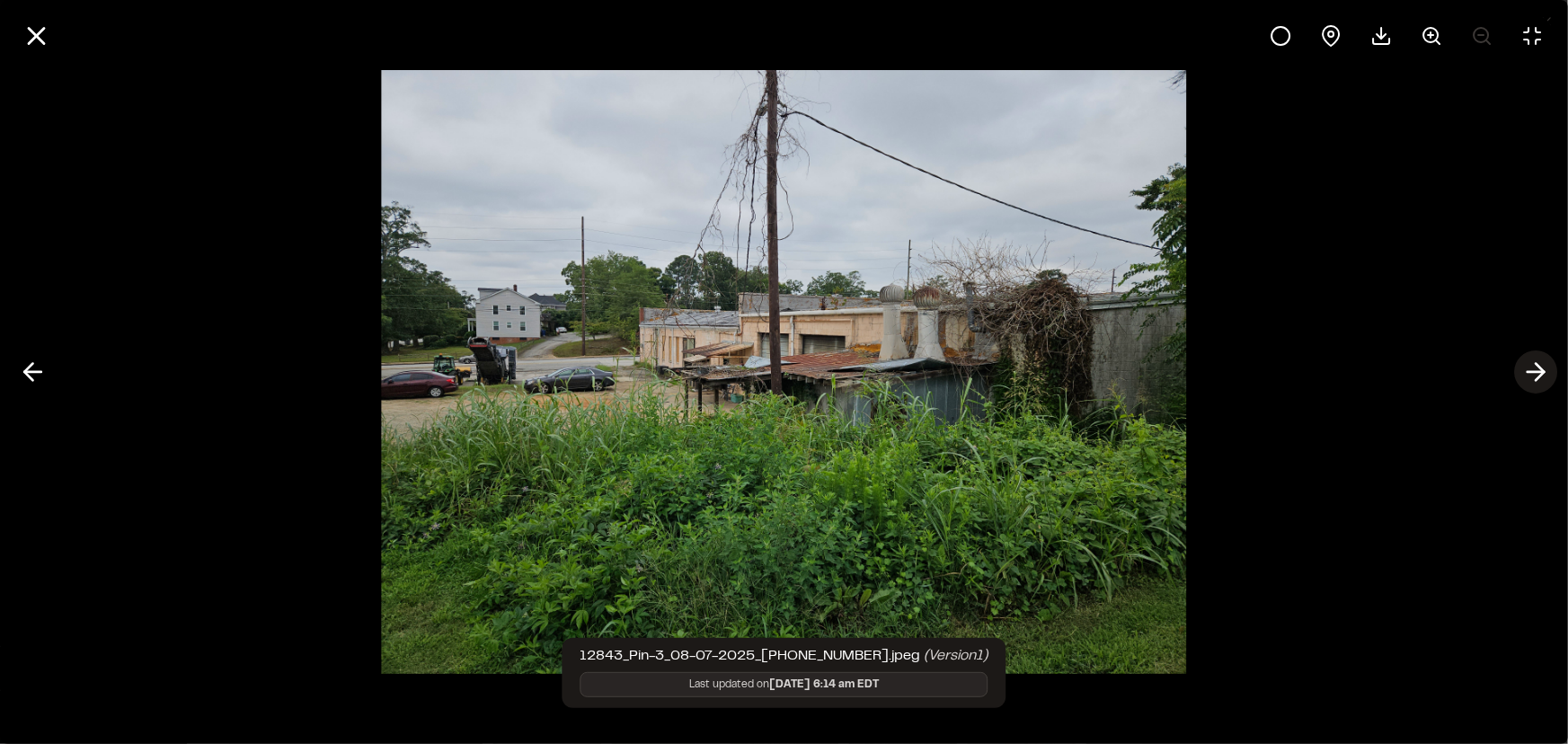
click at [1534, 366] on icon at bounding box center [1535, 372] width 29 height 31
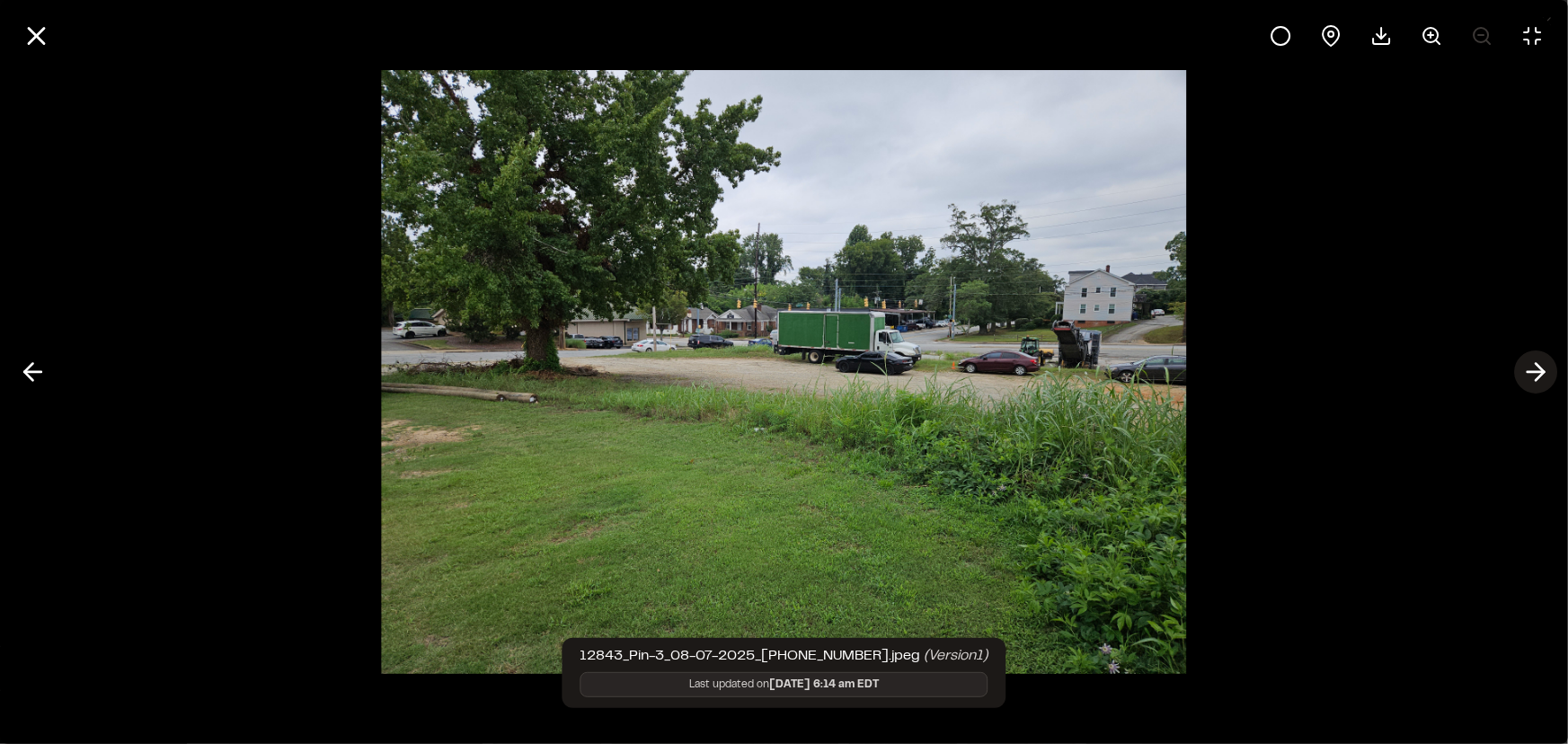
click at [1534, 365] on icon at bounding box center [1535, 372] width 29 height 31
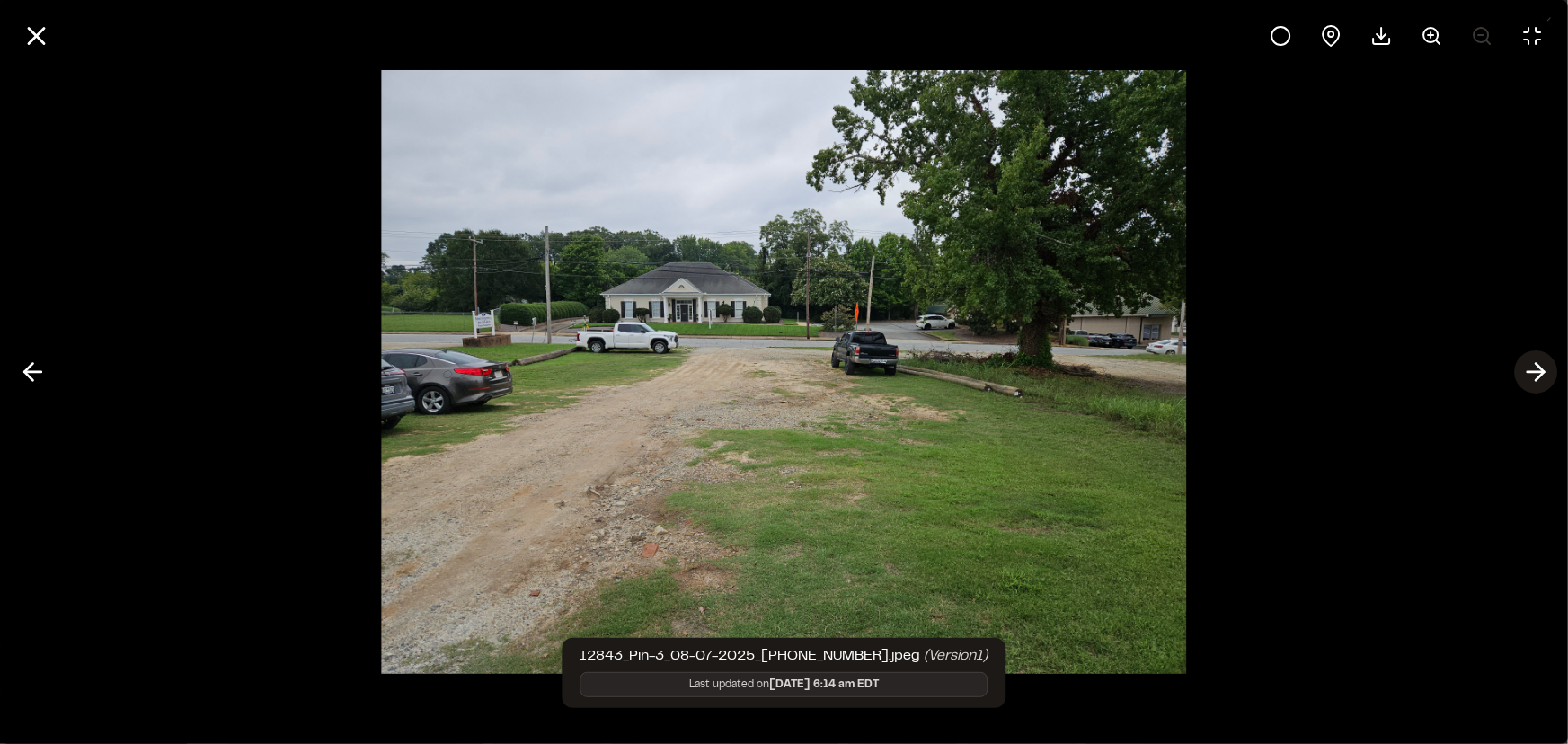
click at [1535, 359] on icon at bounding box center [1535, 372] width 29 height 31
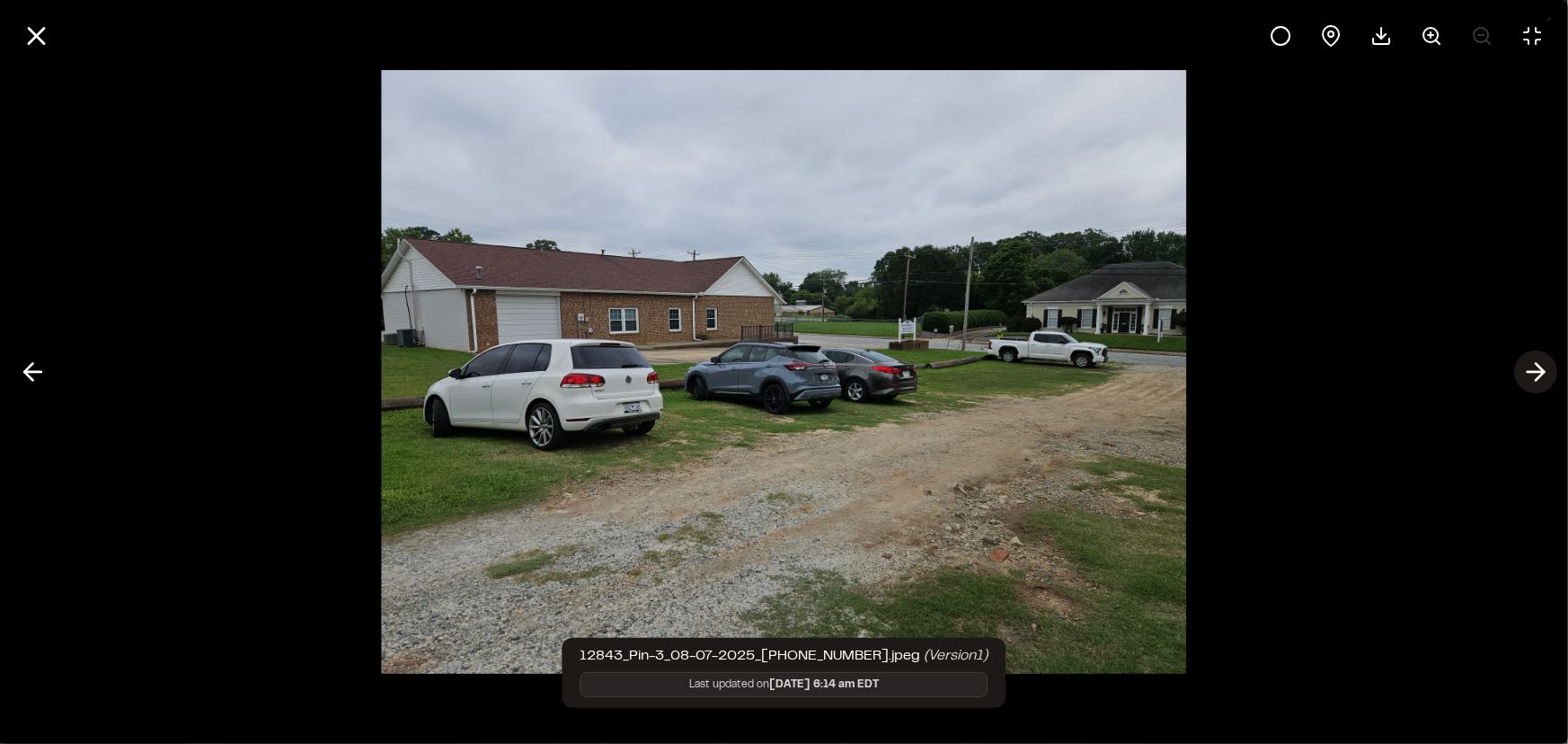
click at [1535, 359] on icon at bounding box center [1535, 372] width 29 height 31
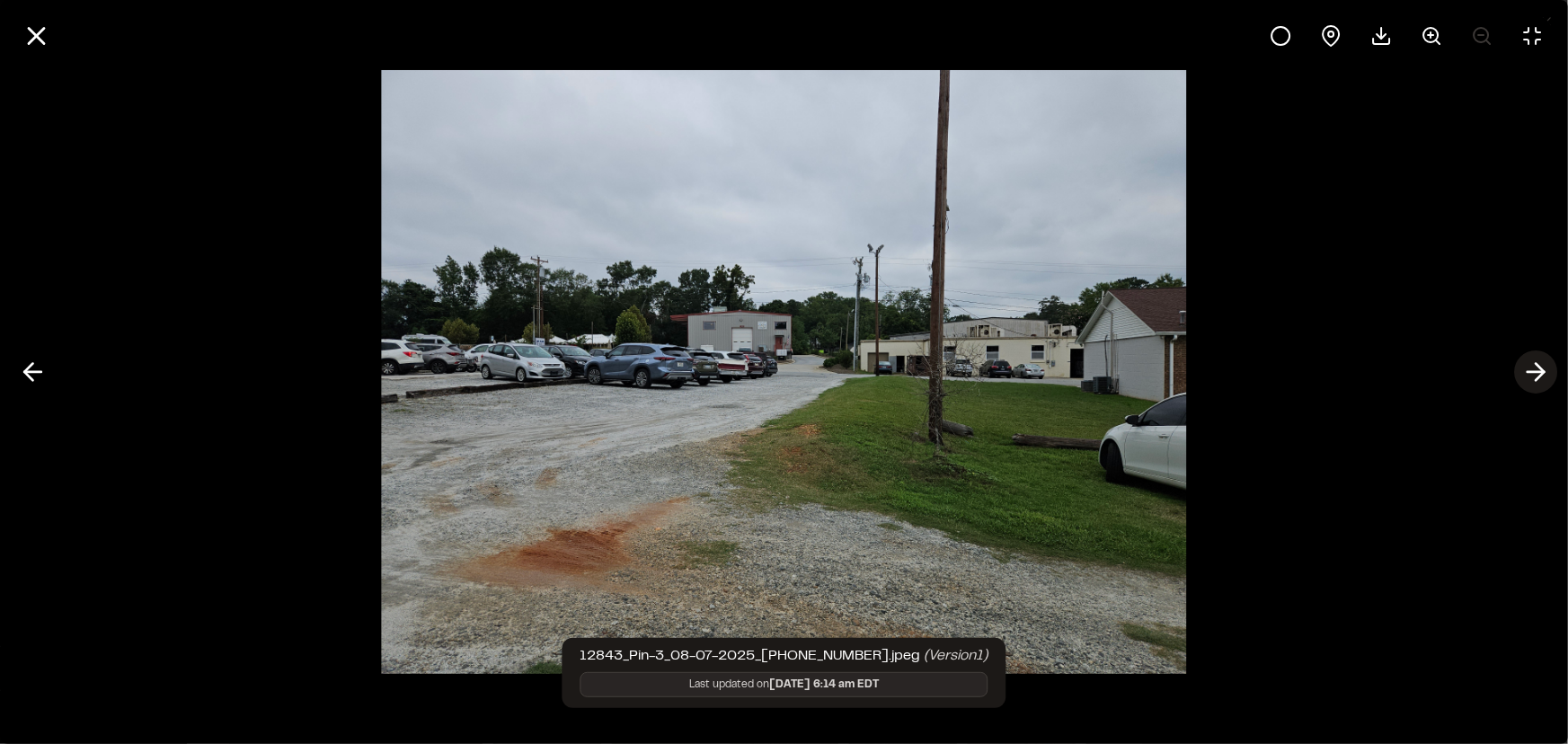
click at [1535, 359] on icon at bounding box center [1535, 372] width 29 height 31
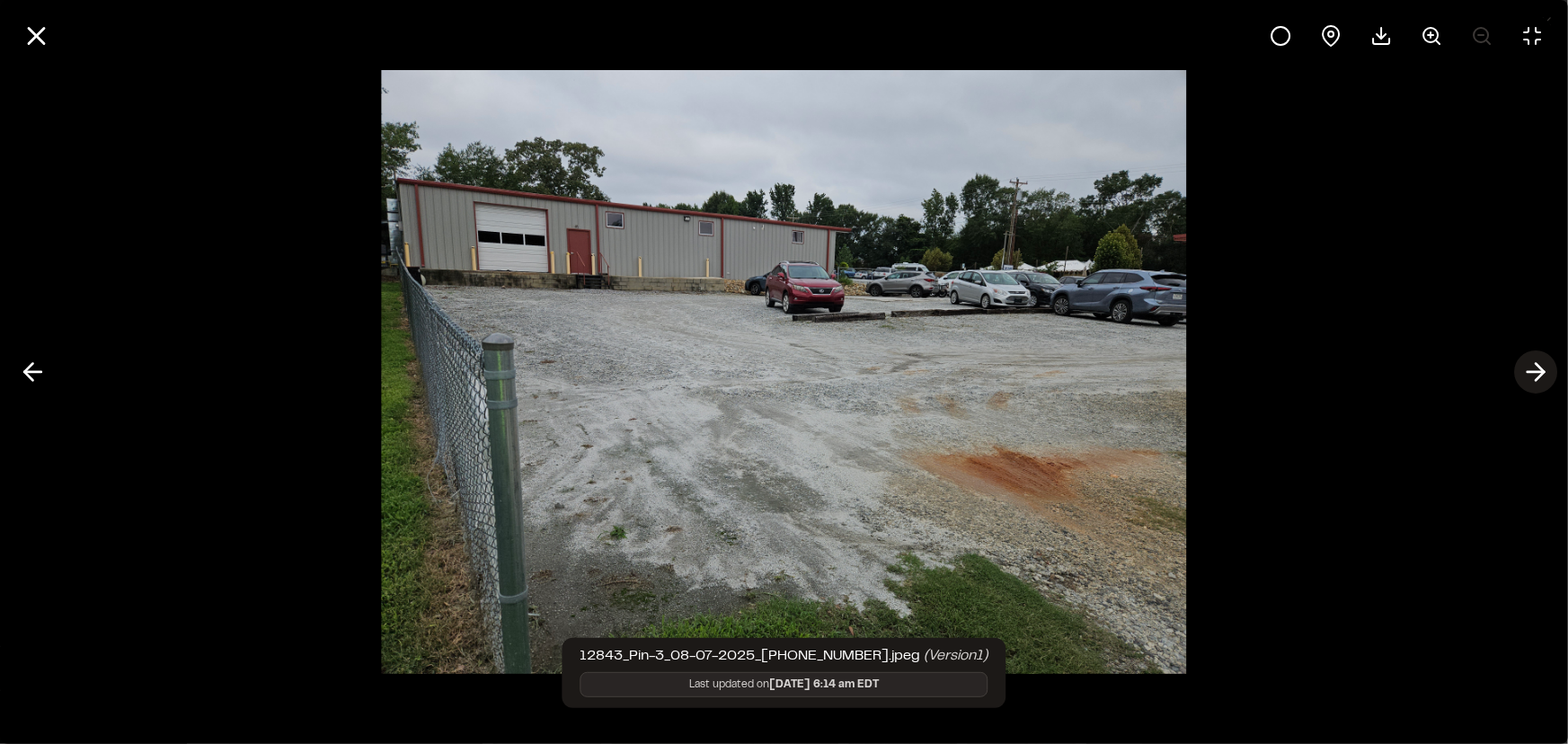
click at [1538, 368] on icon at bounding box center [1535, 372] width 29 height 31
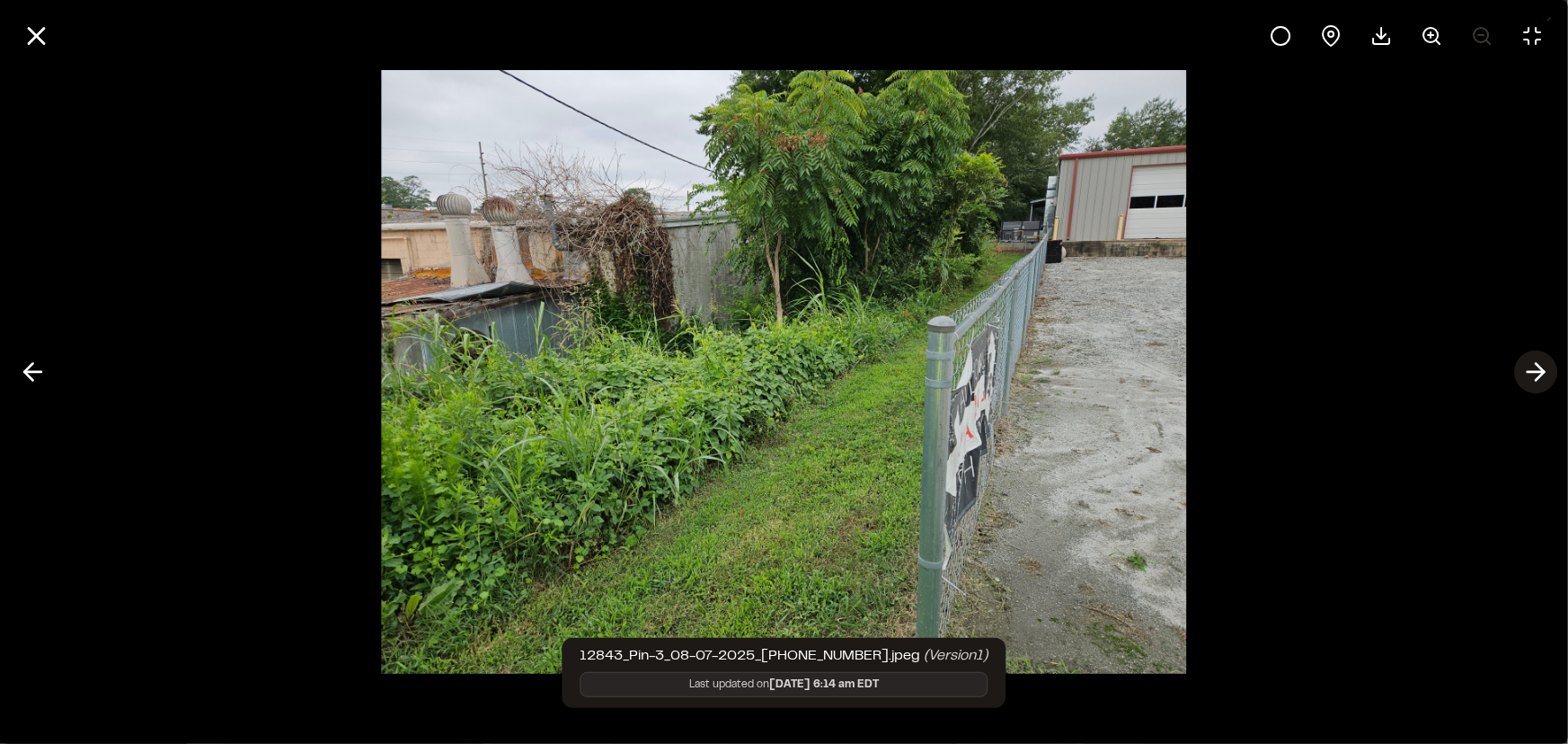
click at [1540, 368] on polyline at bounding box center [1539, 372] width 8 height 17
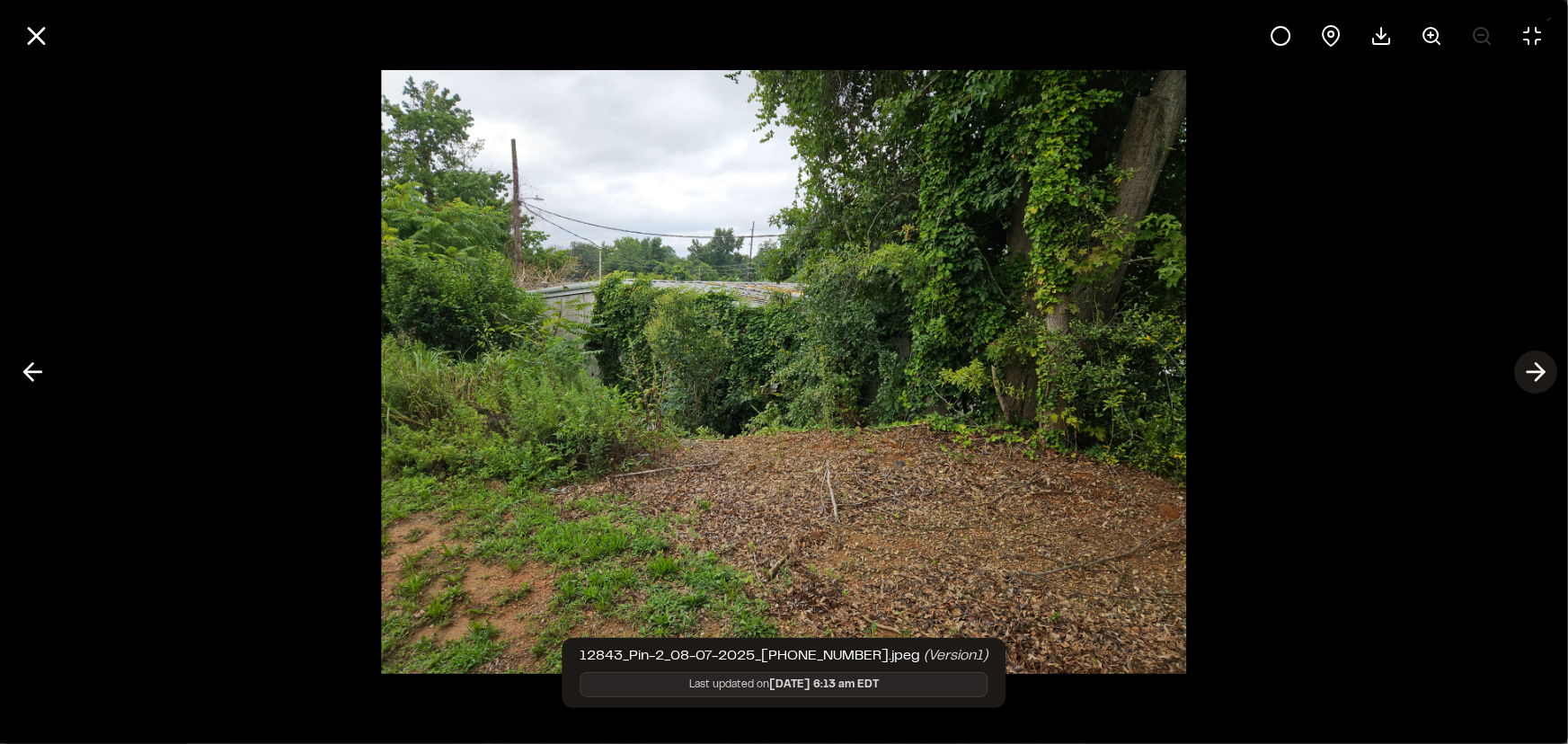
click at [1541, 367] on icon at bounding box center [1535, 372] width 29 height 31
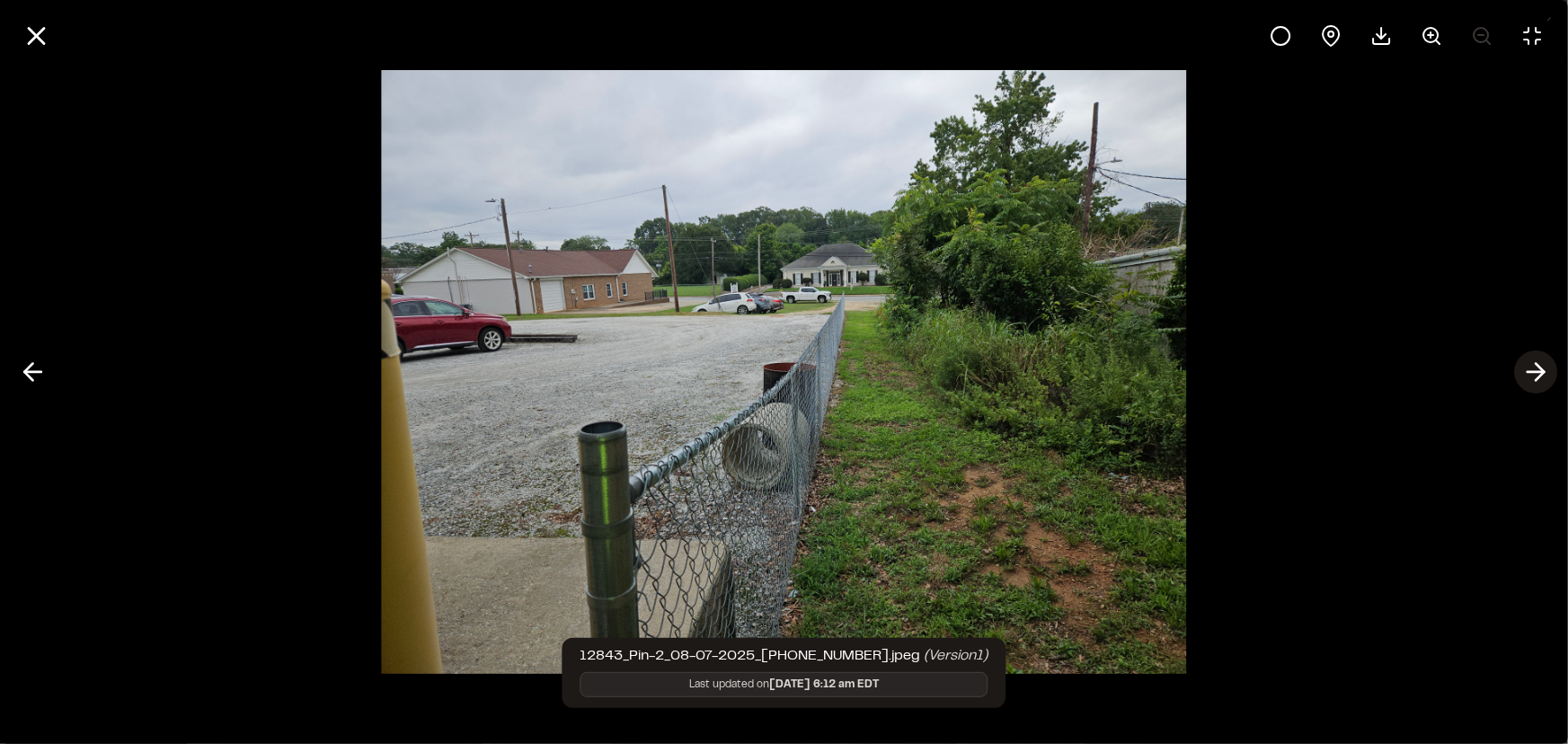
click at [1544, 365] on icon at bounding box center [1535, 372] width 29 height 31
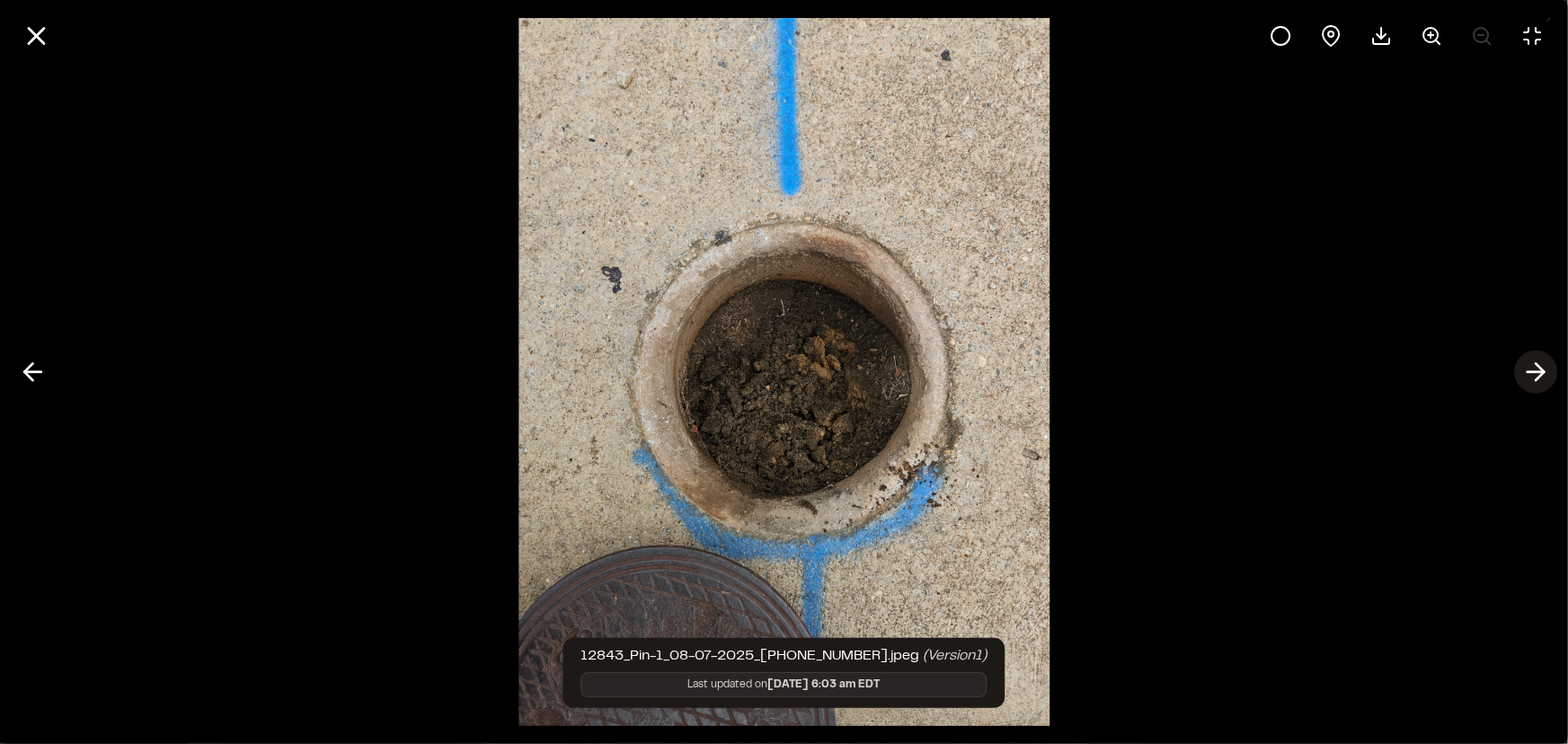
click at [1544, 366] on icon at bounding box center [1535, 372] width 29 height 31
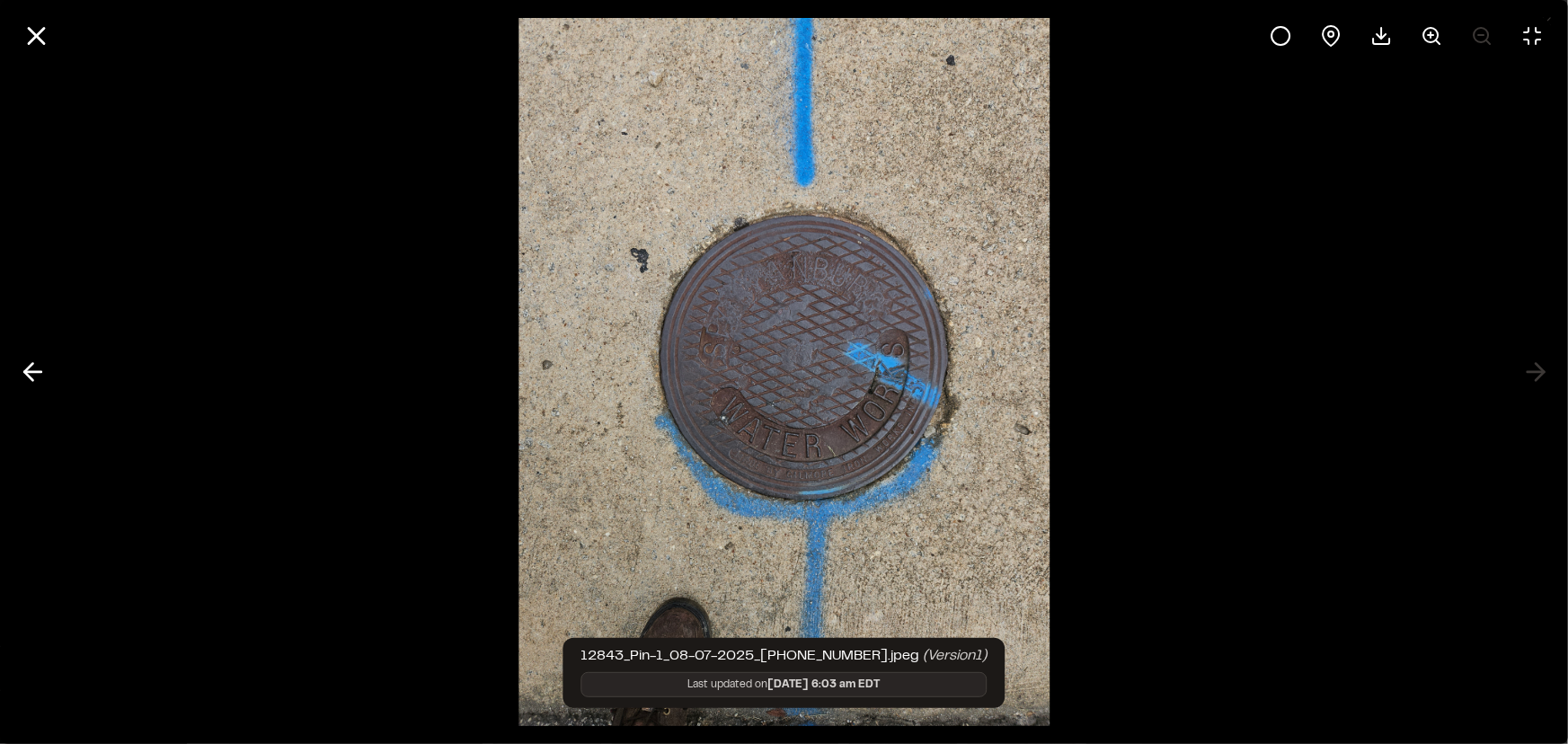
click at [1546, 367] on div at bounding box center [784, 372] width 1568 height 744
click at [26, 375] on polyline at bounding box center [28, 372] width 8 height 17
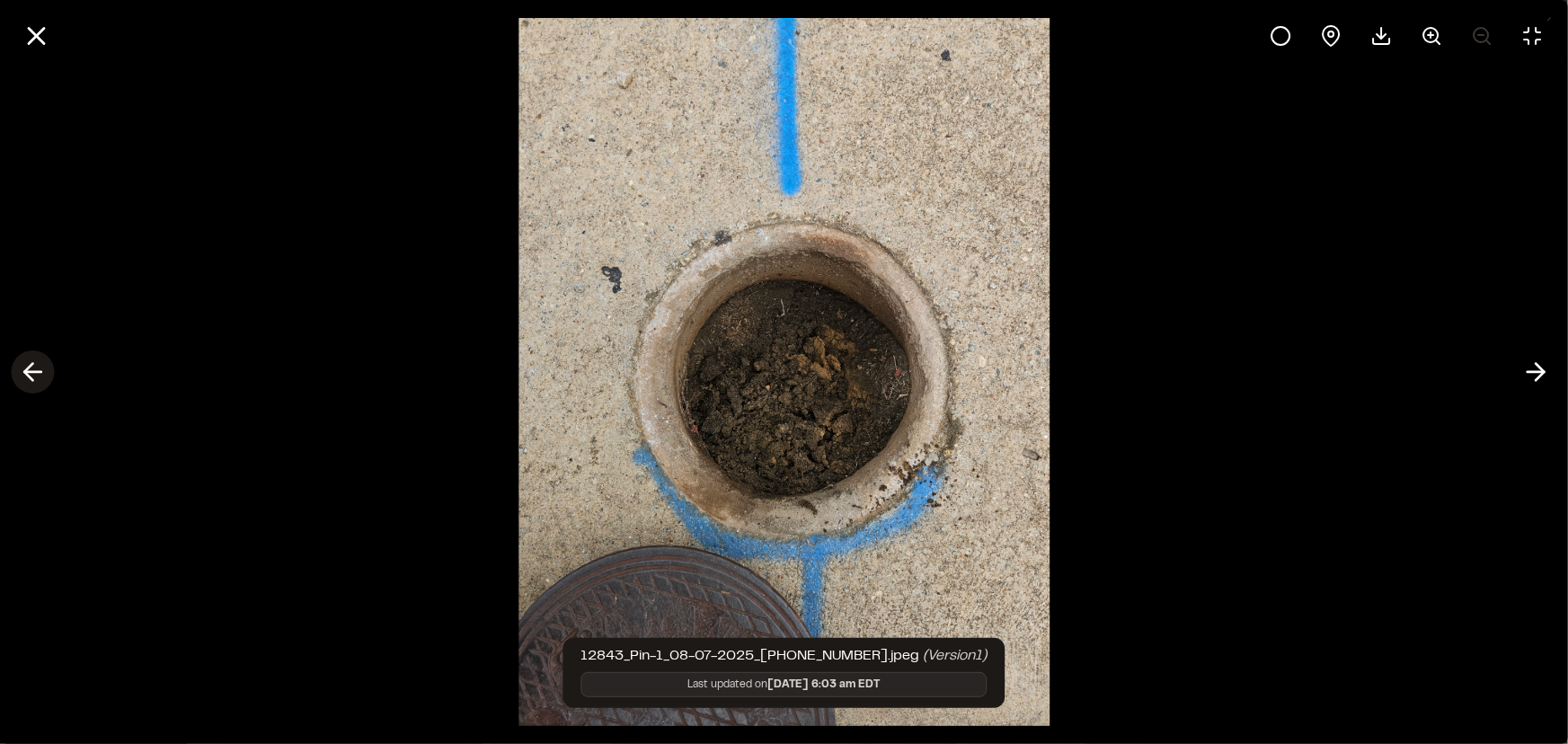
click at [27, 375] on polyline at bounding box center [28, 372] width 8 height 17
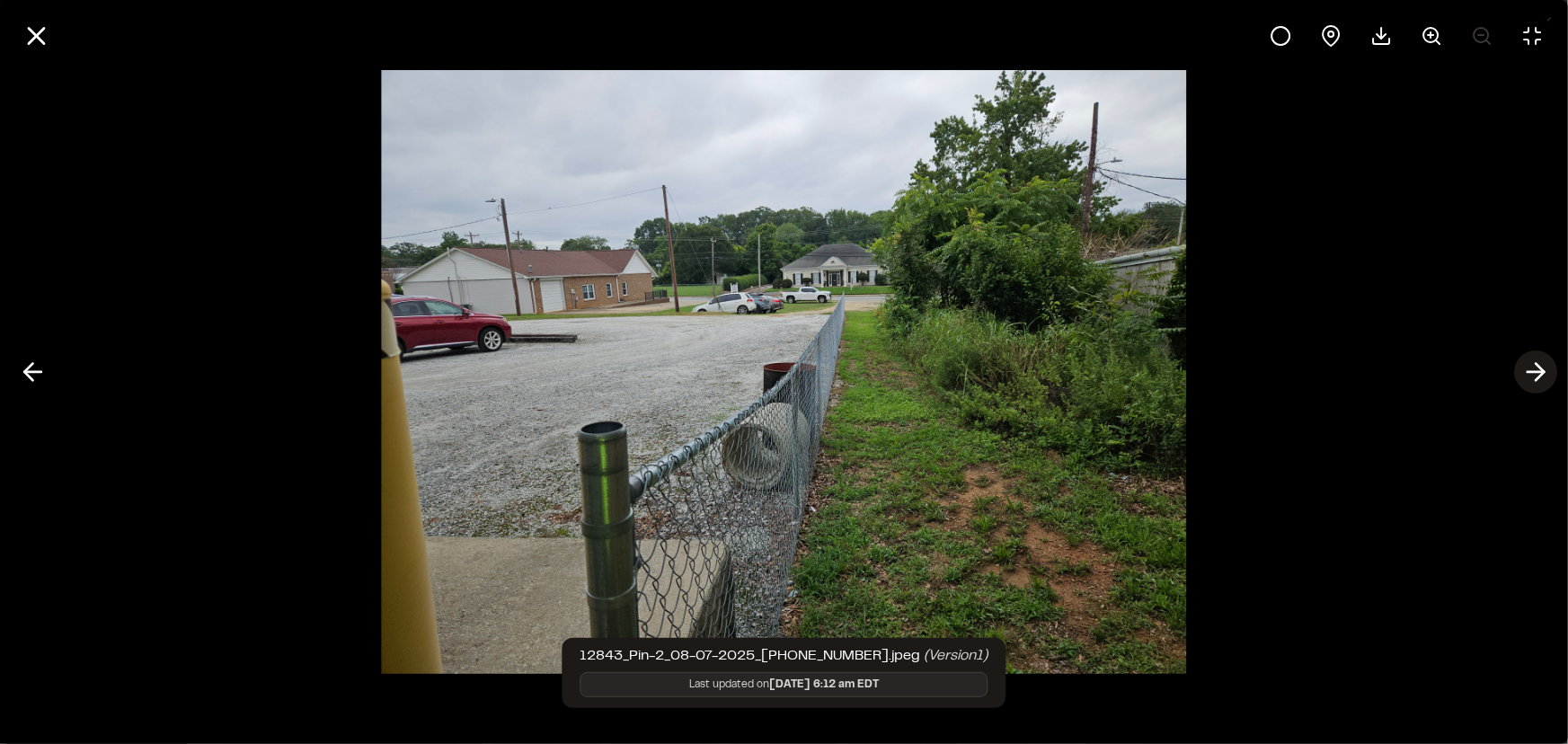
click at [1527, 363] on icon at bounding box center [1535, 372] width 29 height 31
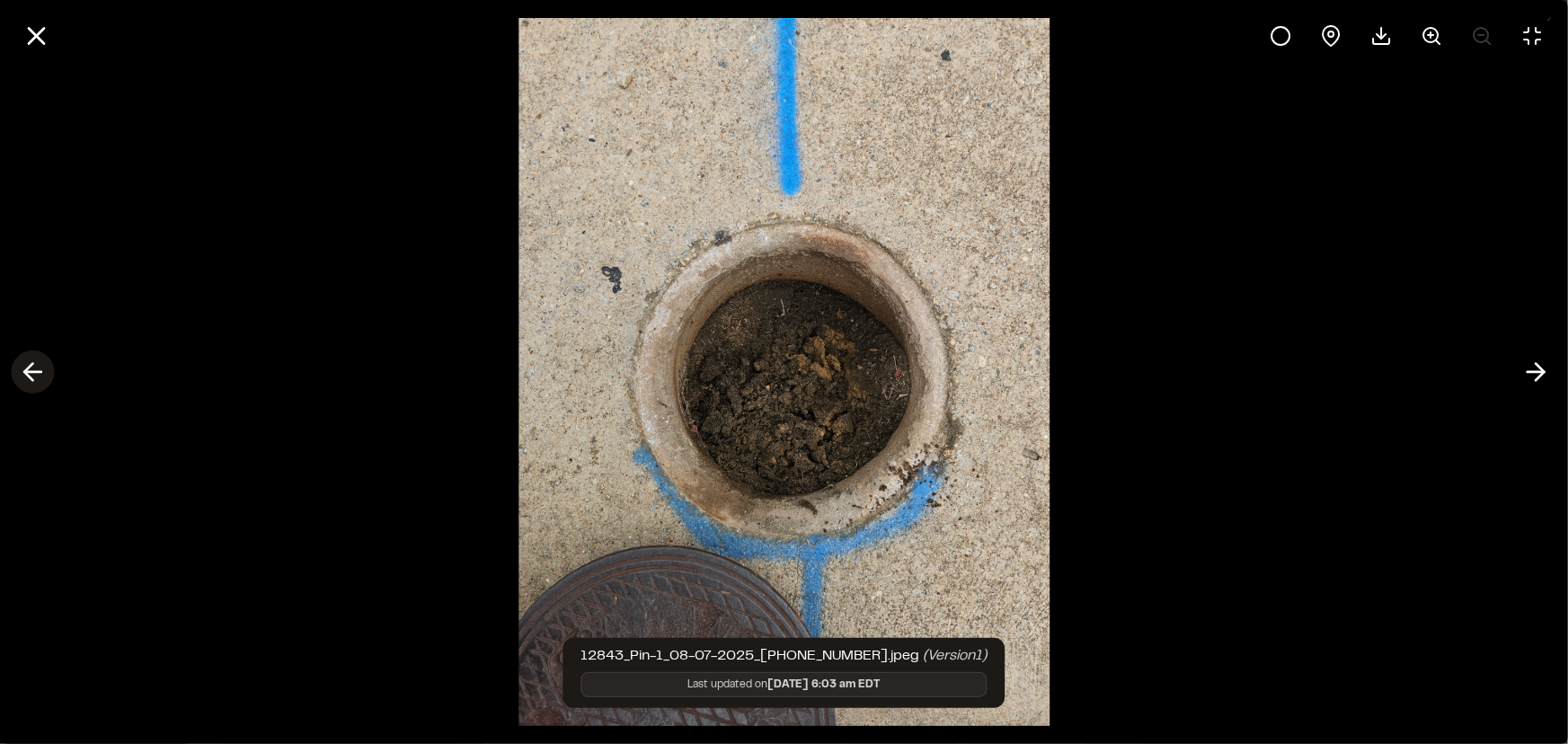
click at [34, 372] on line at bounding box center [32, 372] width 17 height 0
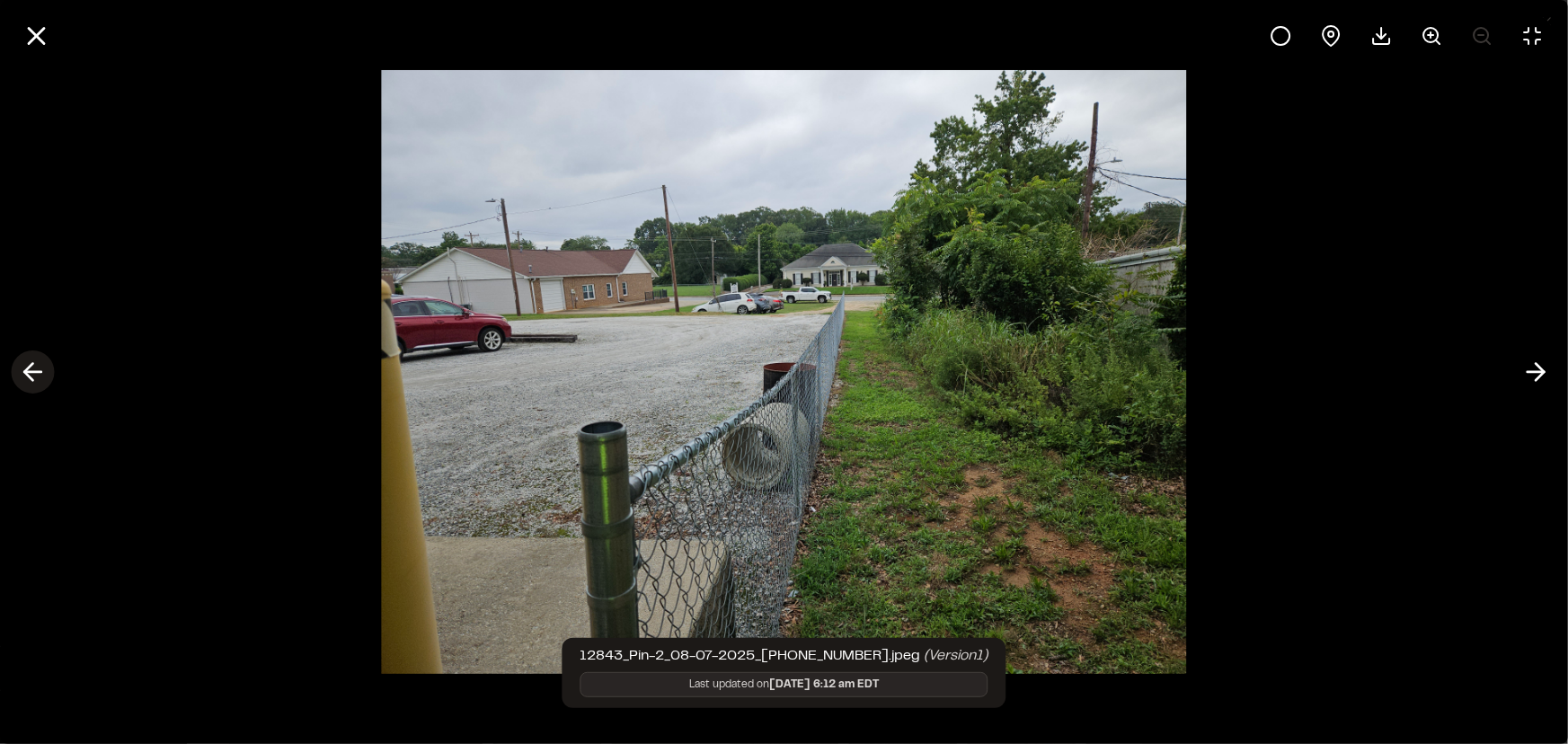
click at [34, 372] on line at bounding box center [32, 372] width 17 height 0
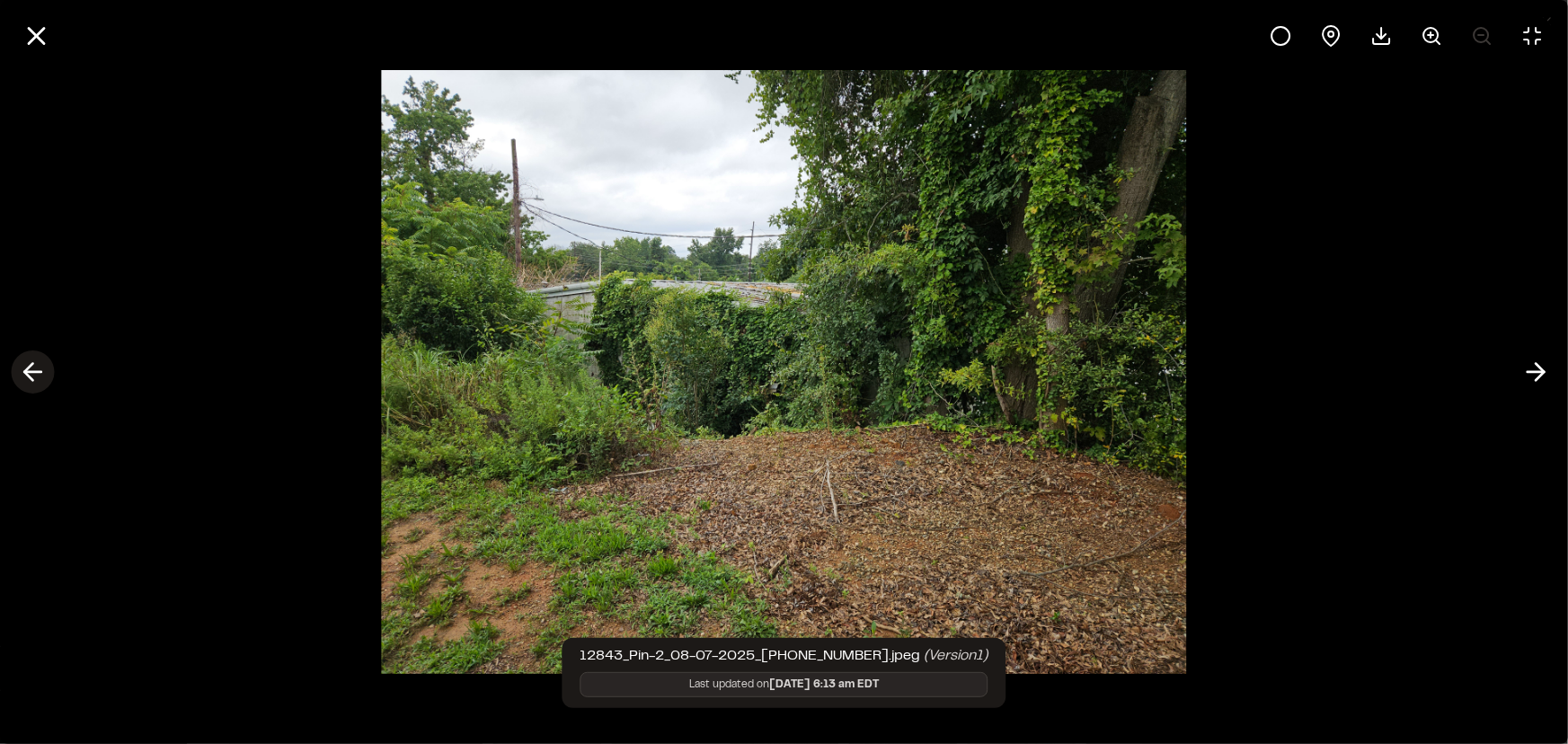
click at [34, 372] on line at bounding box center [32, 372] width 17 height 0
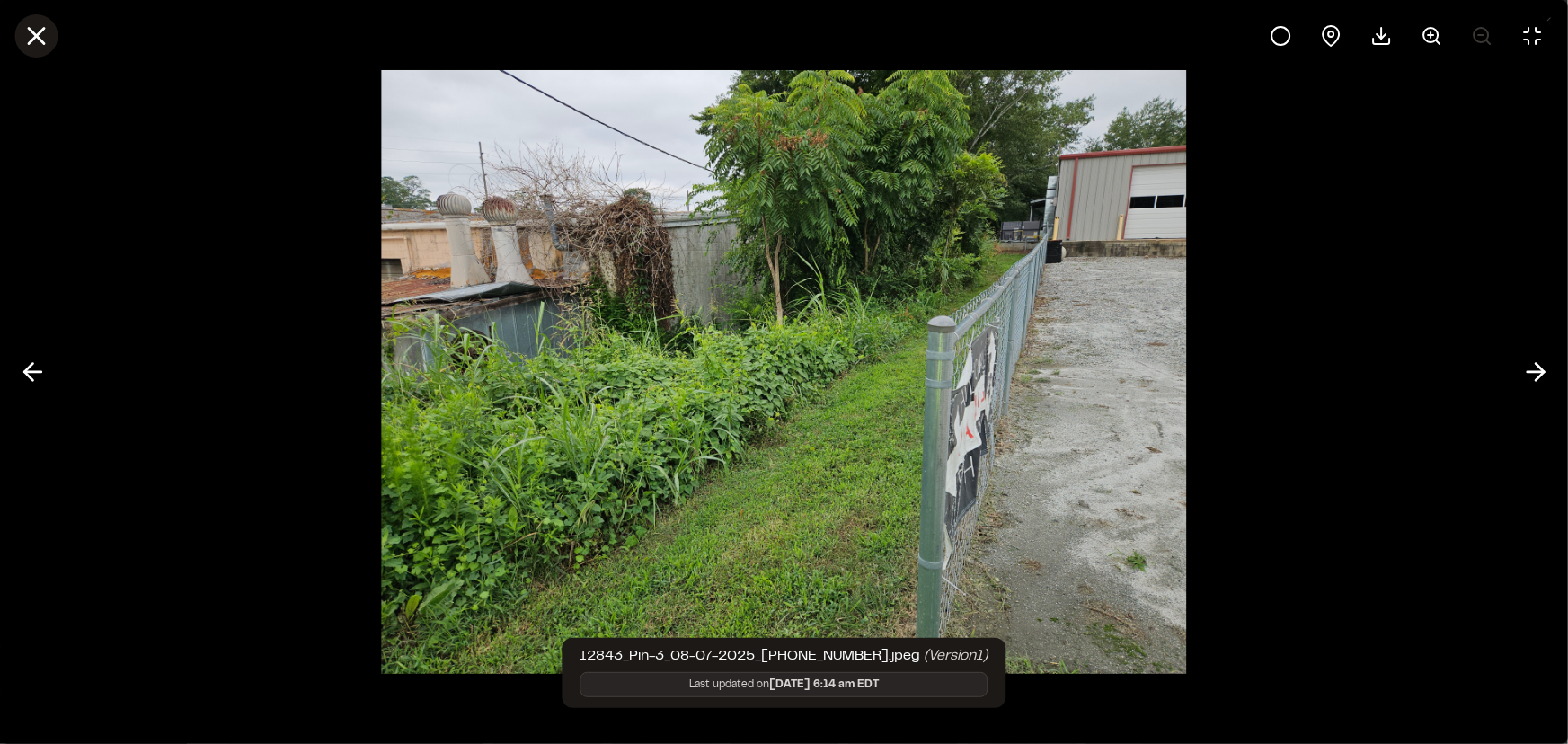
click at [42, 32] on icon at bounding box center [36, 36] width 31 height 31
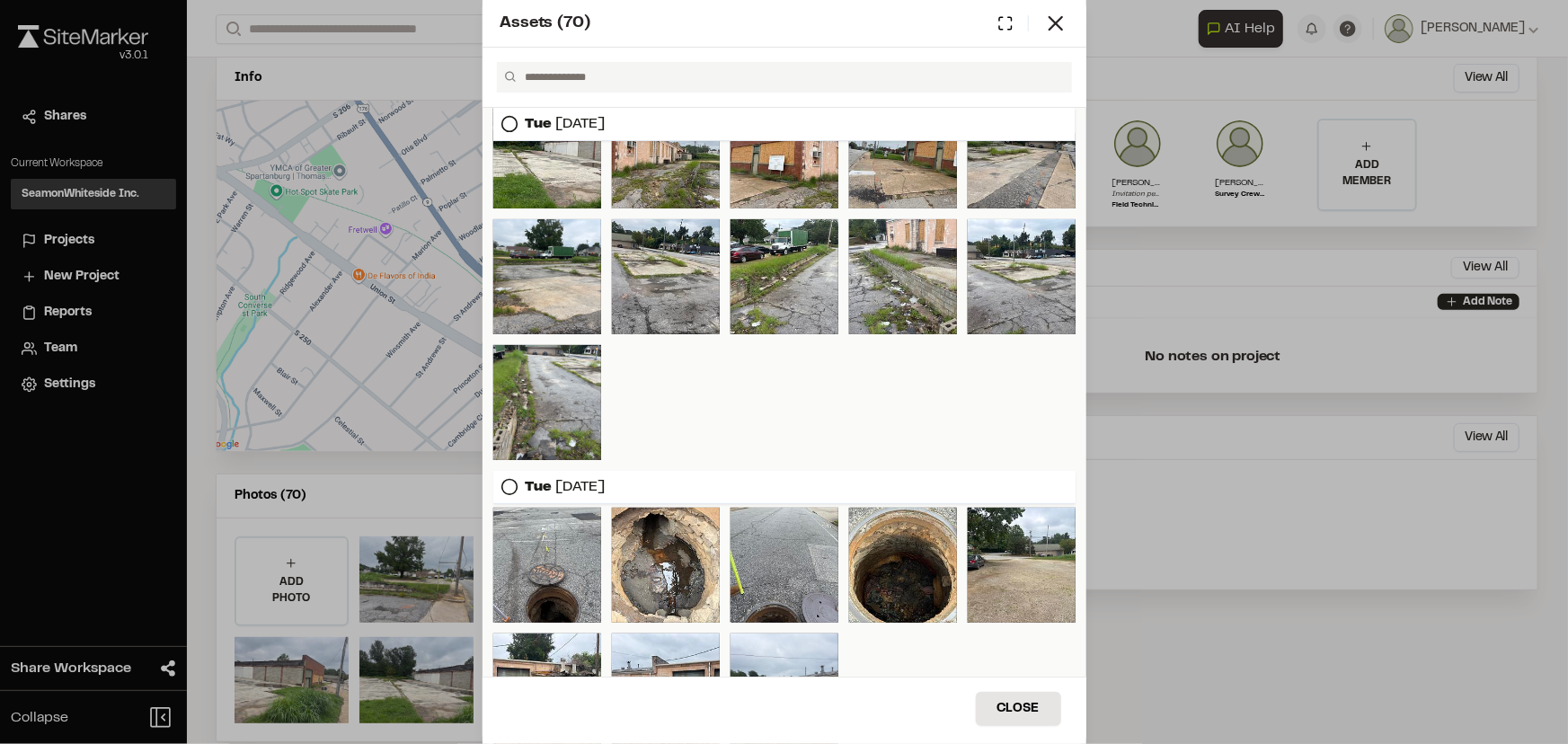
scroll to position [0, 0]
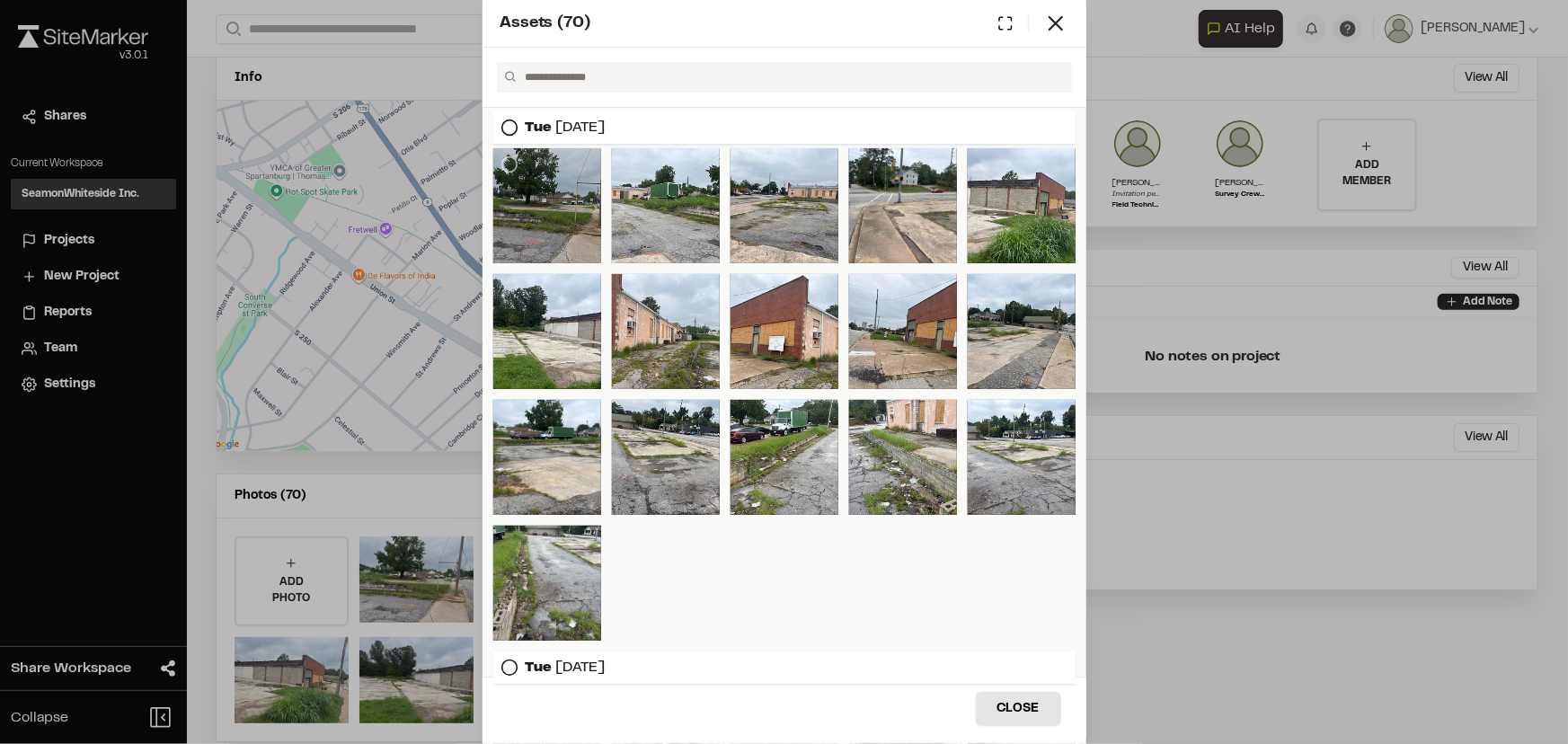
click at [513, 207] on div at bounding box center [546, 205] width 108 height 115
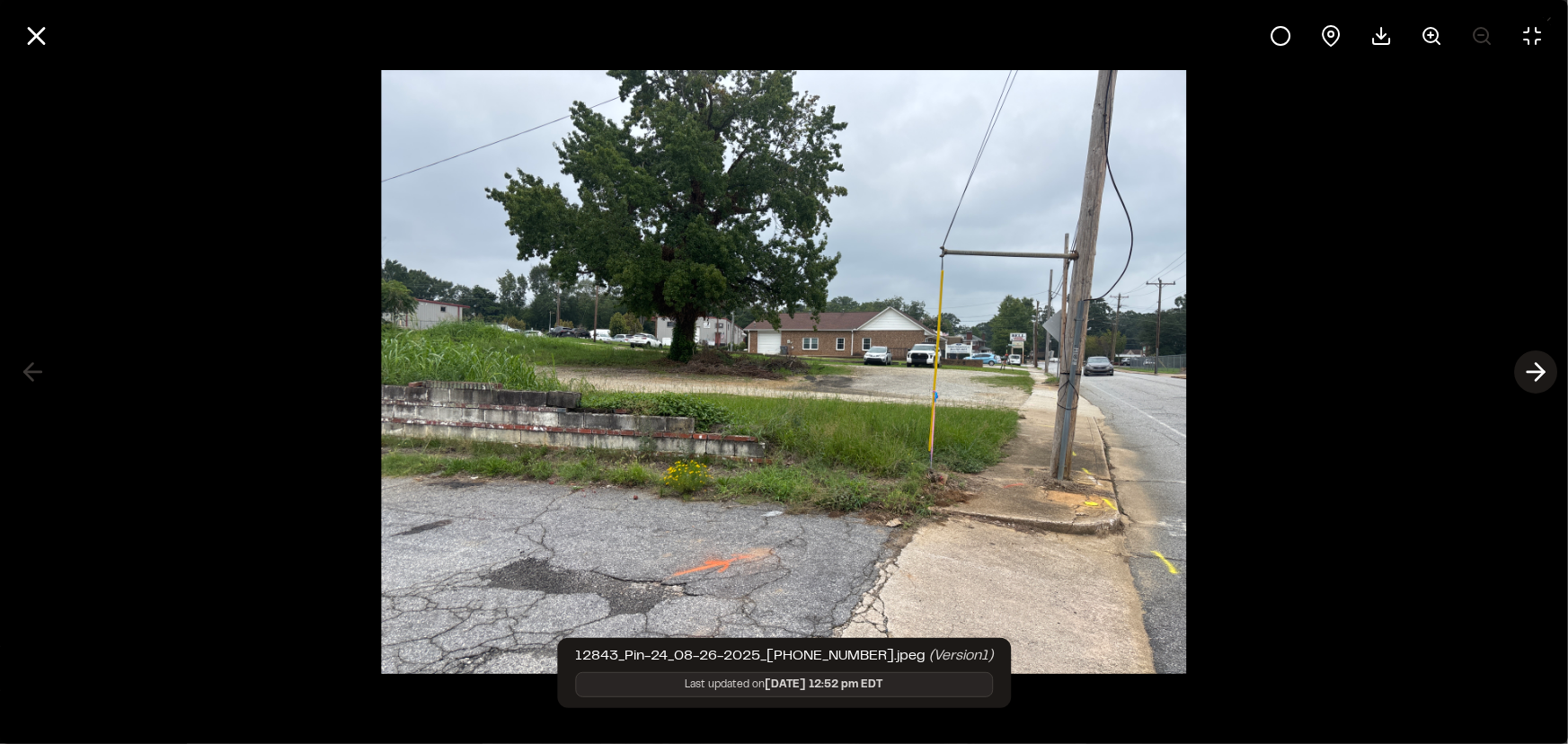
click at [1535, 370] on icon at bounding box center [1535, 372] width 29 height 31
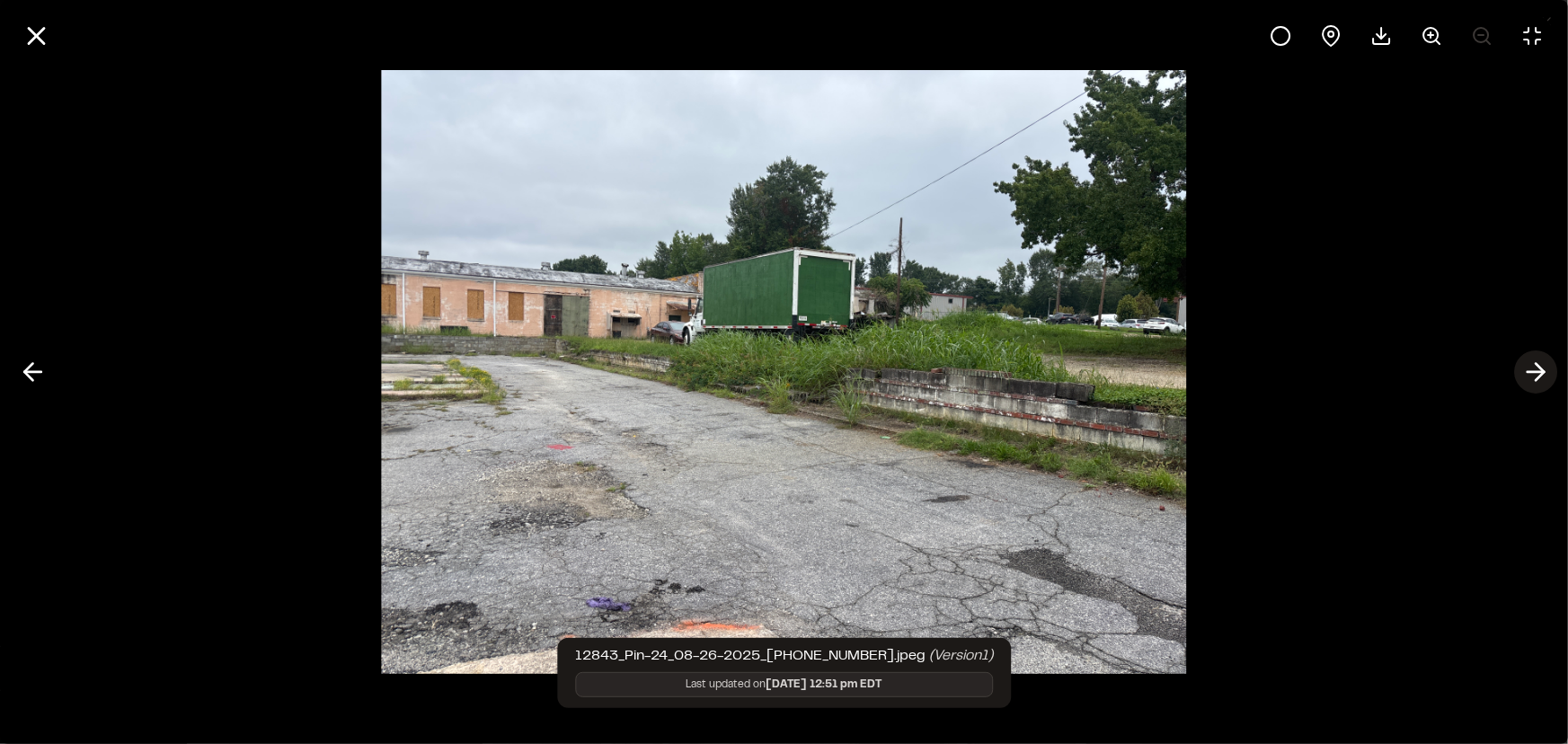
click at [1540, 369] on icon at bounding box center [1535, 372] width 29 height 31
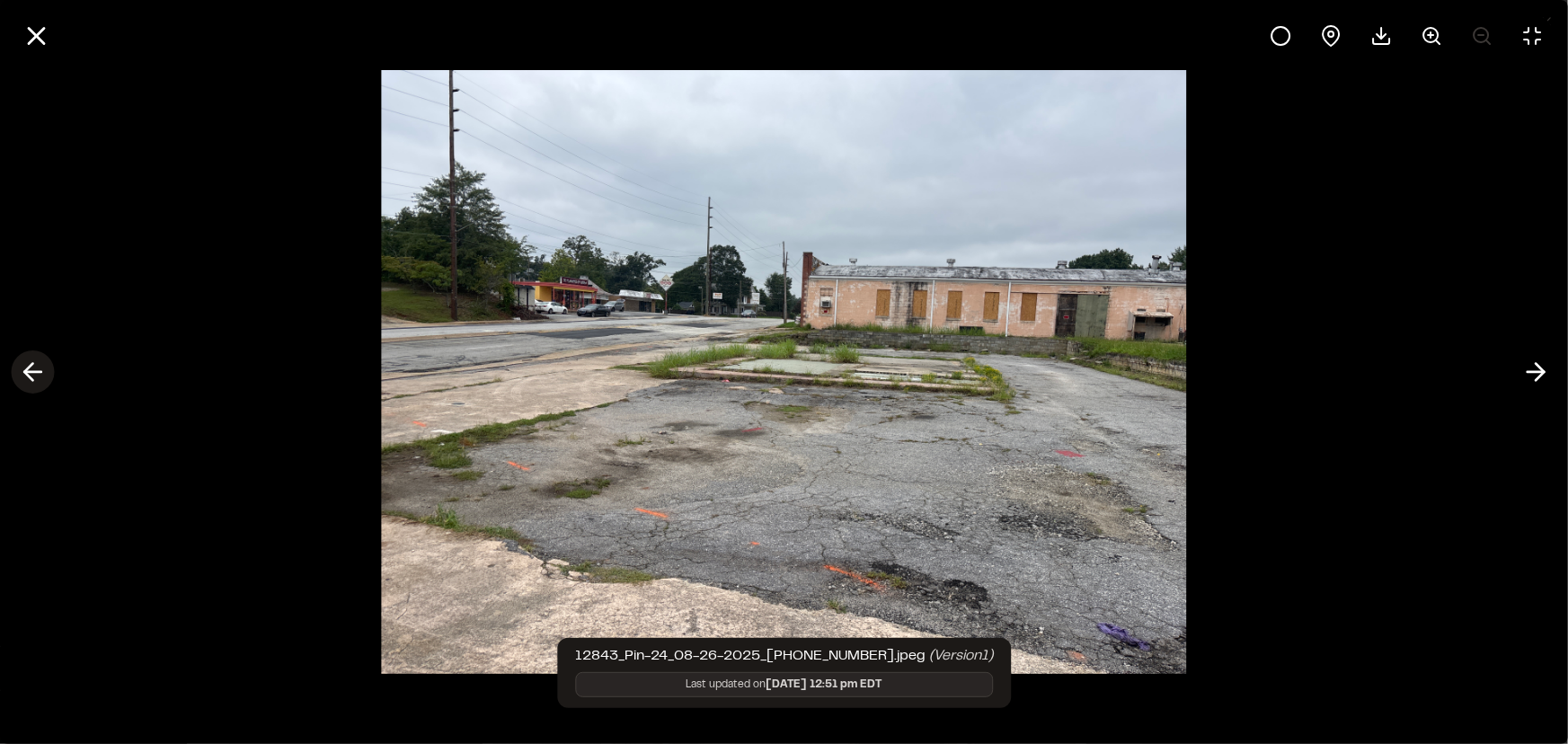
click at [24, 366] on icon at bounding box center [32, 372] width 29 height 31
